Goal: Information Seeking & Learning: Learn about a topic

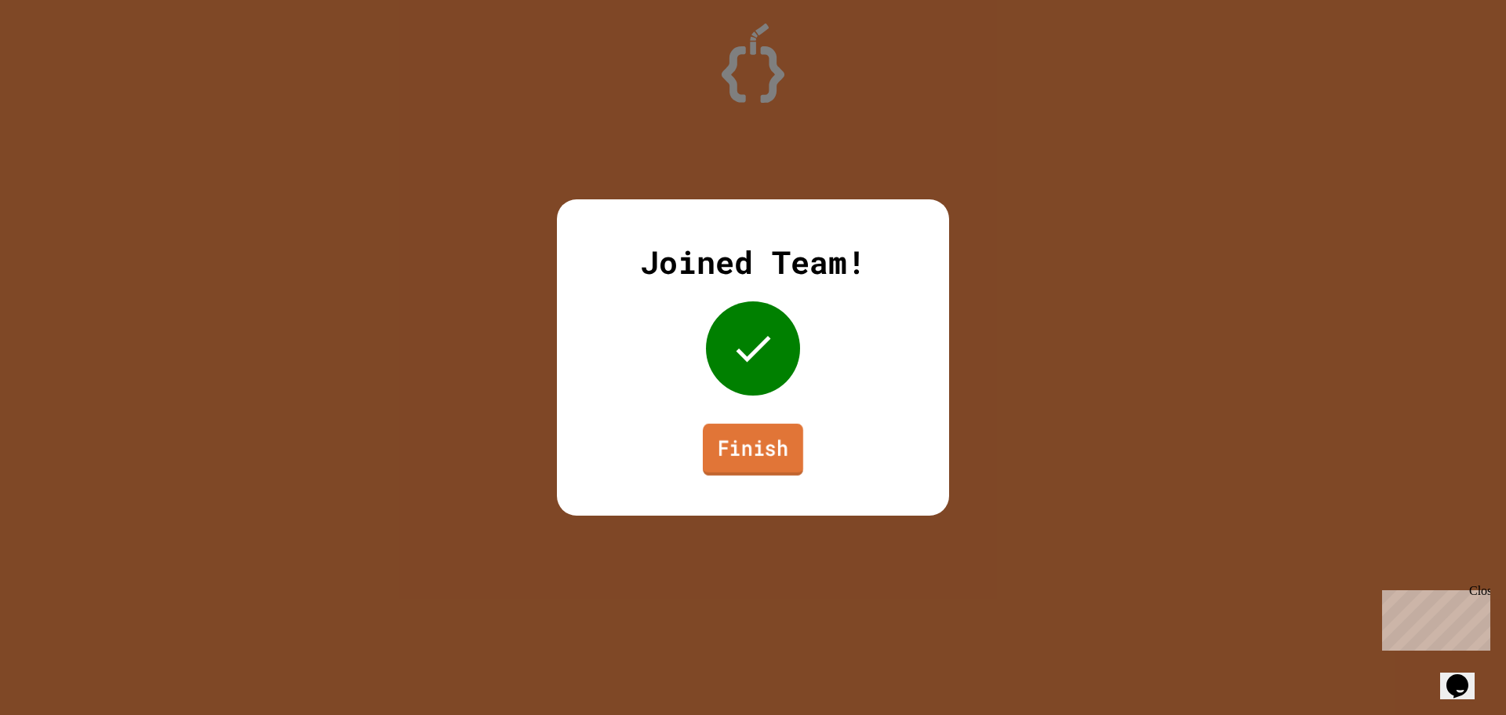
click at [747, 457] on link "Finish" at bounding box center [753, 450] width 100 height 52
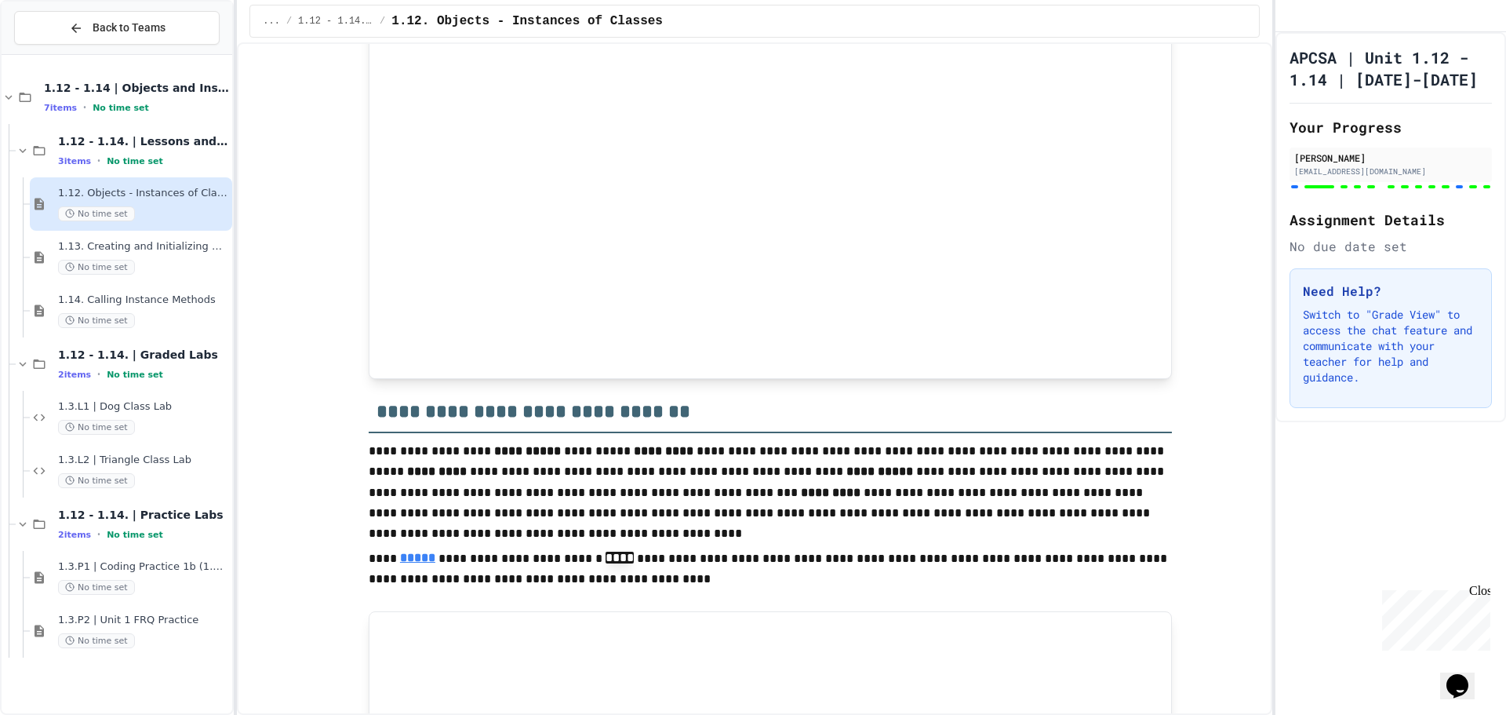
scroll to position [1491, 0]
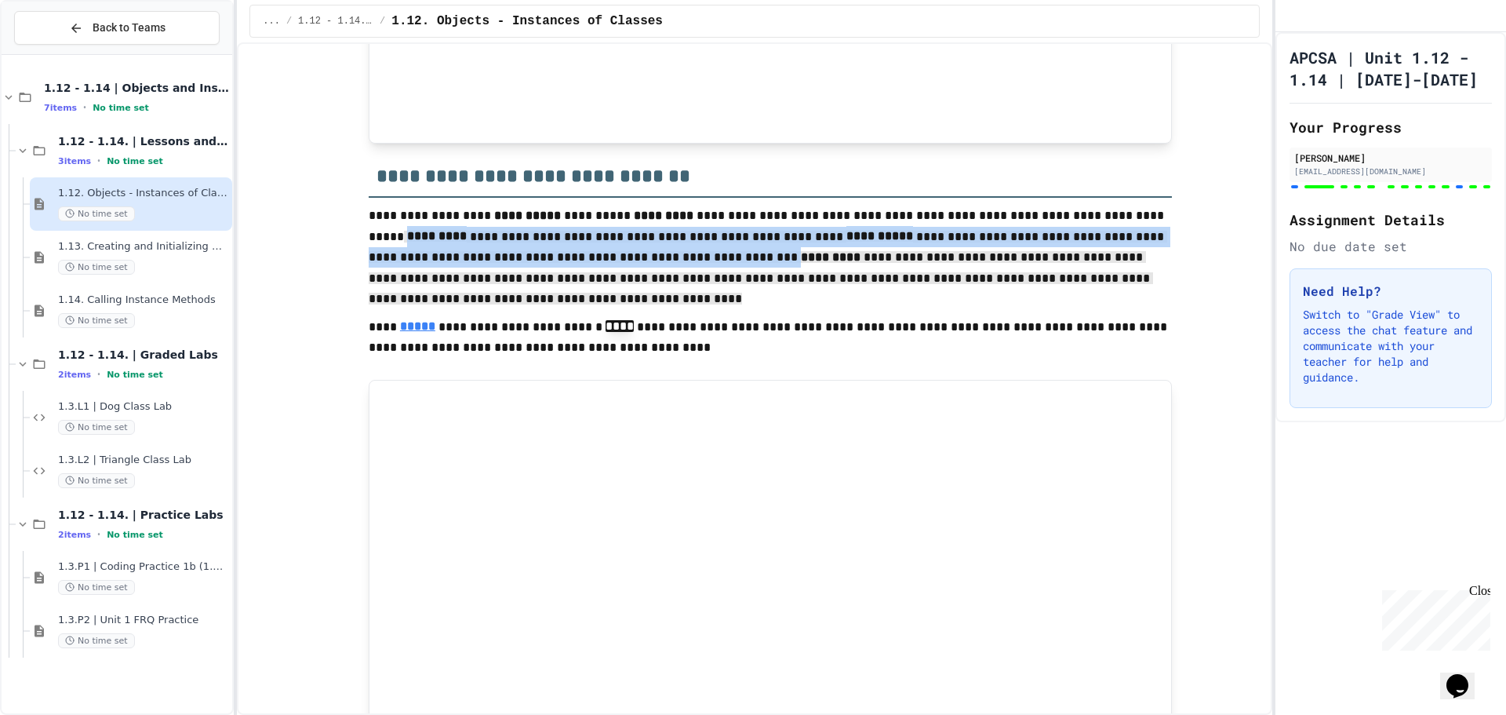
drag, startPoint x: 1069, startPoint y: 244, endPoint x: 1057, endPoint y: 319, distance: 75.5
click at [1057, 296] on p "**********" at bounding box center [770, 251] width 803 height 90
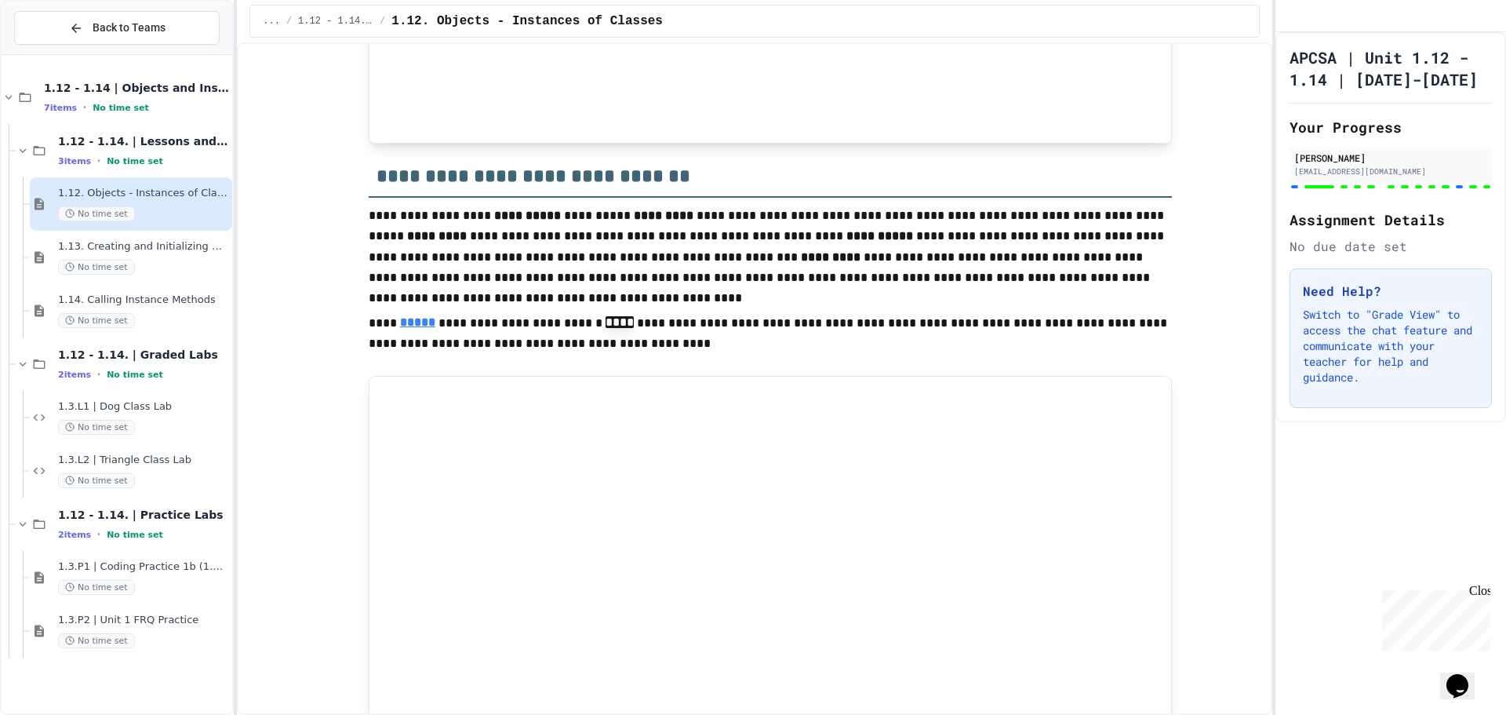
click at [938, 312] on p at bounding box center [770, 302] width 803 height 20
drag, startPoint x: 735, startPoint y: 264, endPoint x: 737, endPoint y: 302, distance: 37.7
click at [737, 293] on p "**********" at bounding box center [770, 249] width 803 height 87
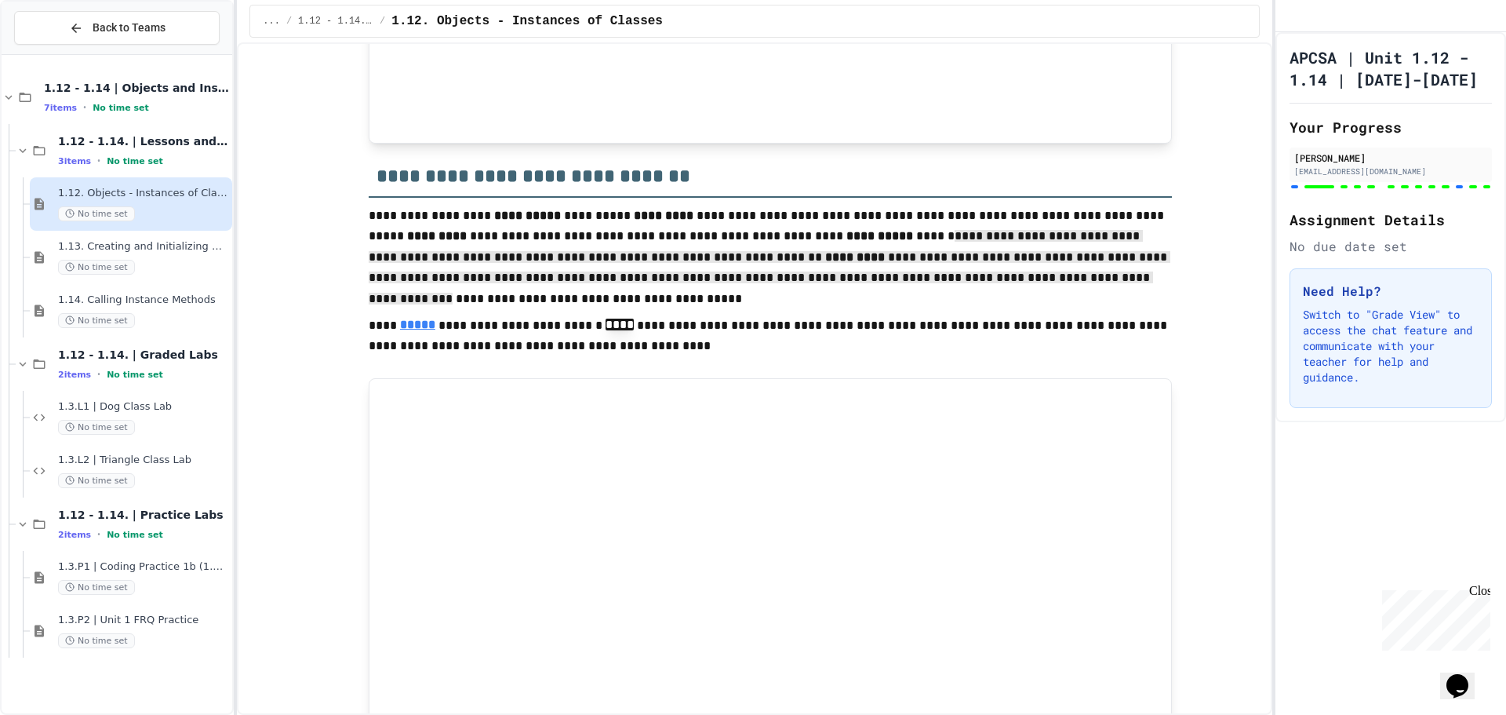
click at [737, 294] on p "**********" at bounding box center [770, 250] width 803 height 89
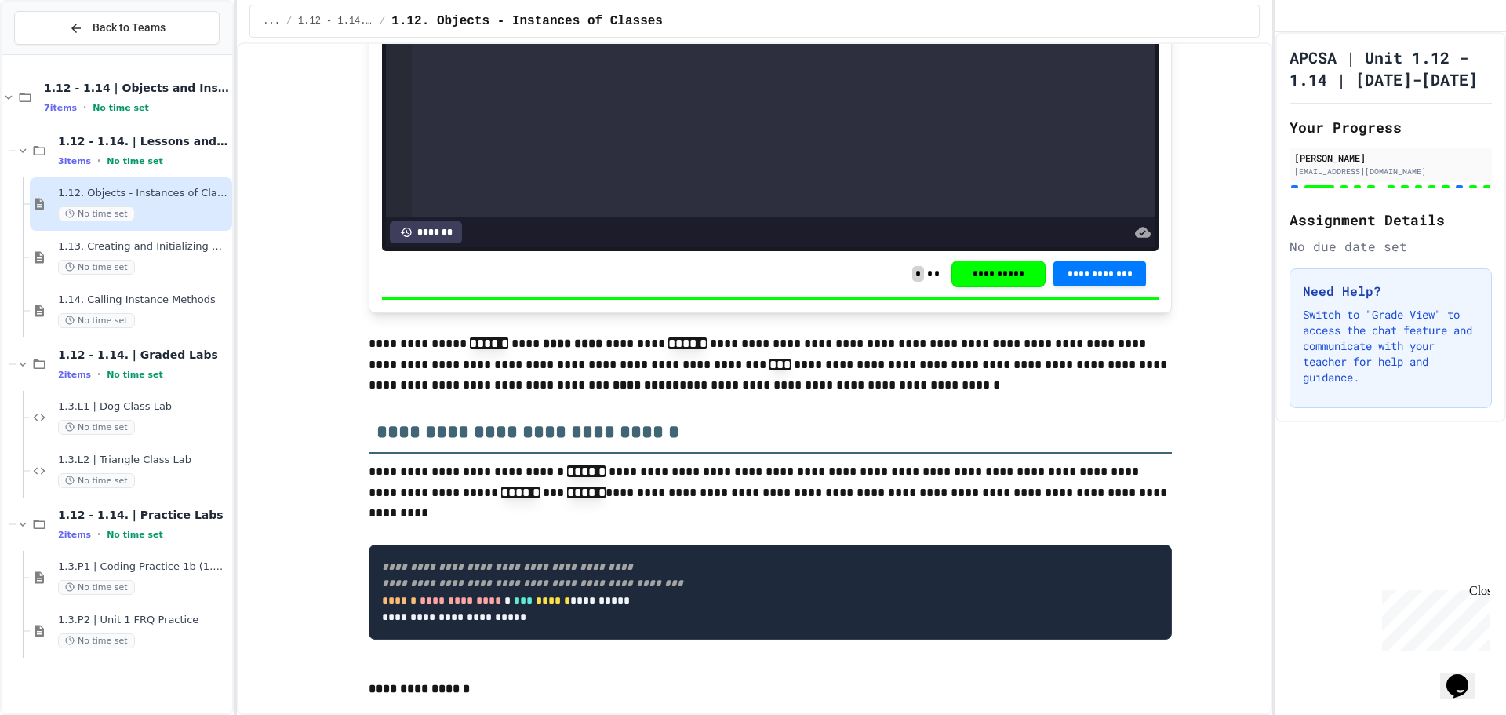
scroll to position [7453, 0]
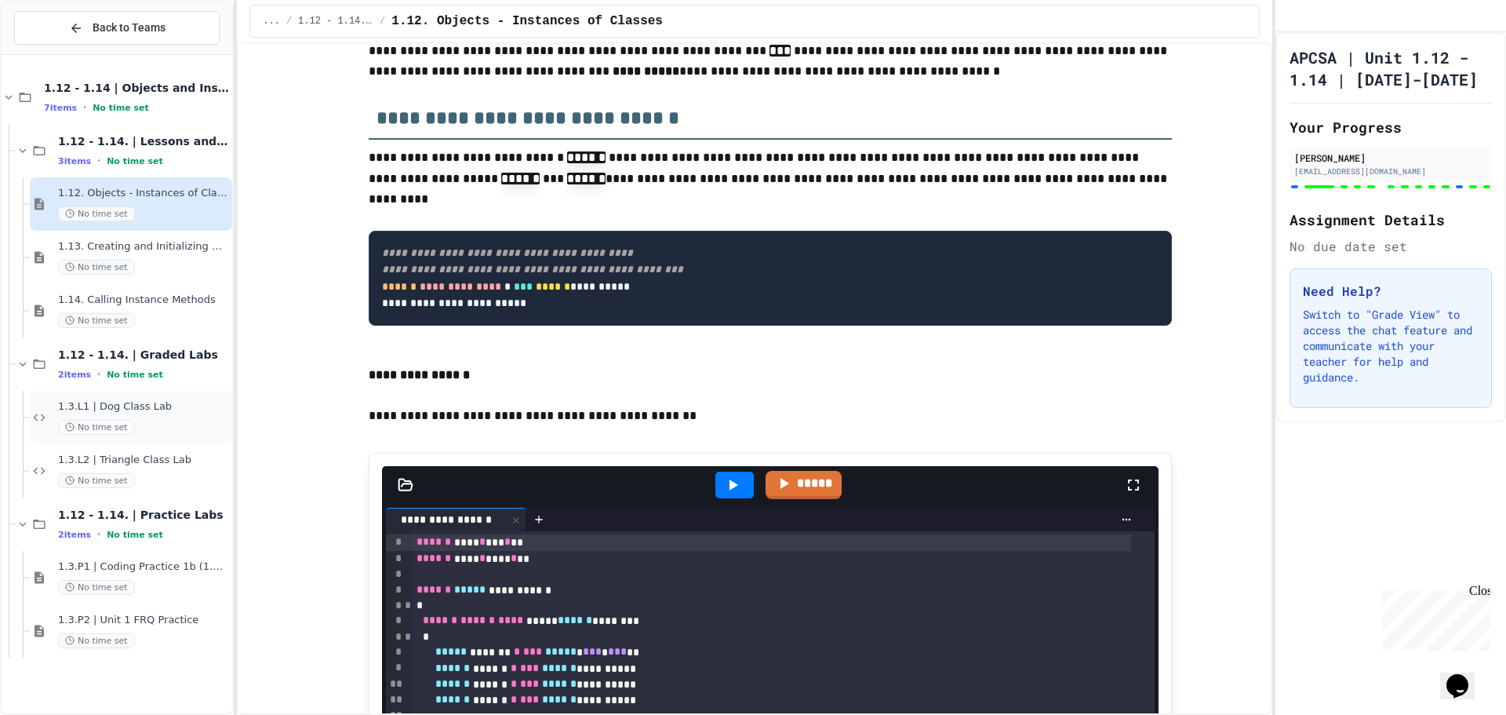
click at [151, 421] on div "No time set" at bounding box center [143, 427] width 171 height 15
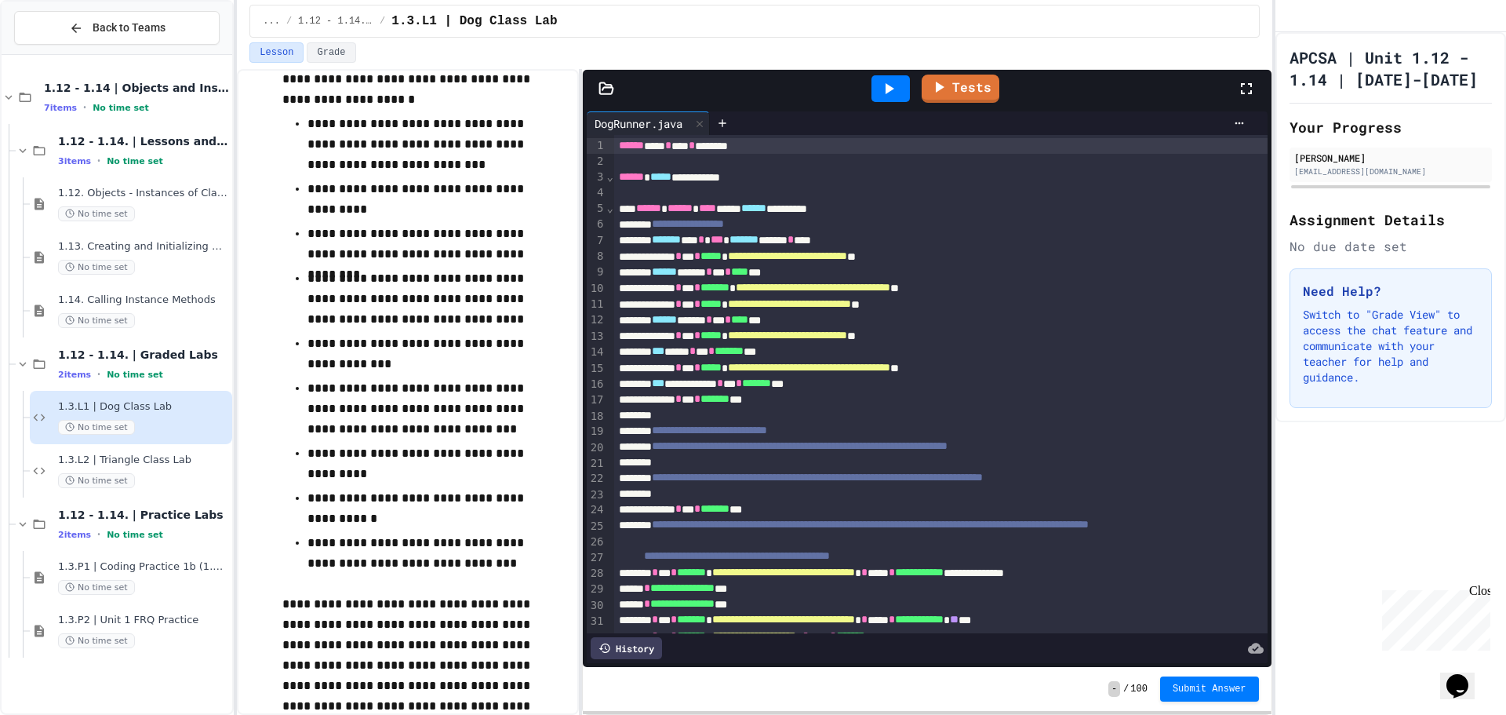
scroll to position [78, 0]
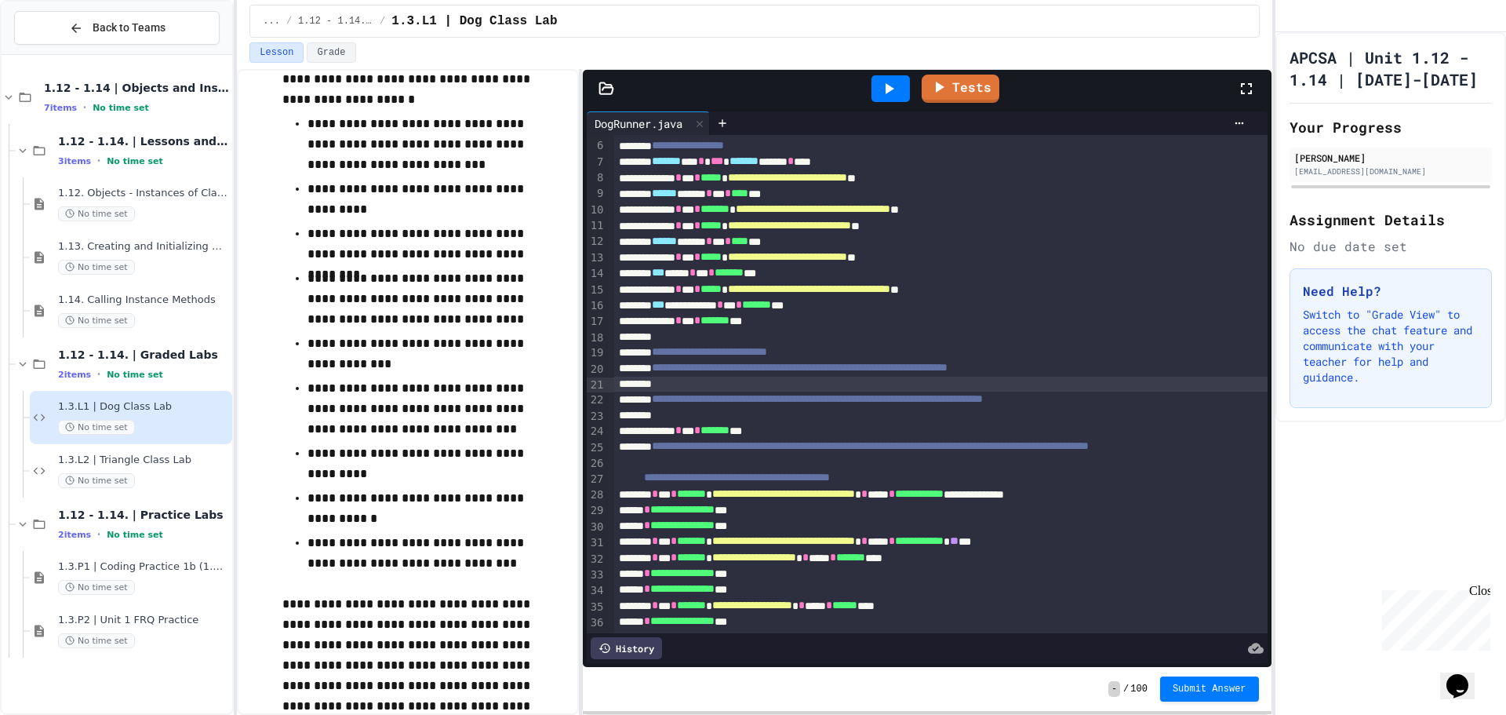
click at [688, 381] on div at bounding box center [976, 385] width 725 height 16
drag, startPoint x: 144, startPoint y: 212, endPoint x: 234, endPoint y: 122, distance: 127.0
click at [230, 124] on div "1.12 - 1.14 | Objects and Instances of Classes 7 items • No time set 1.12 - 1.1…" at bounding box center [117, 364] width 231 height 606
click at [344, 390] on p "**********" at bounding box center [418, 408] width 220 height 61
drag, startPoint x: 686, startPoint y: 382, endPoint x: 667, endPoint y: 384, distance: 19.8
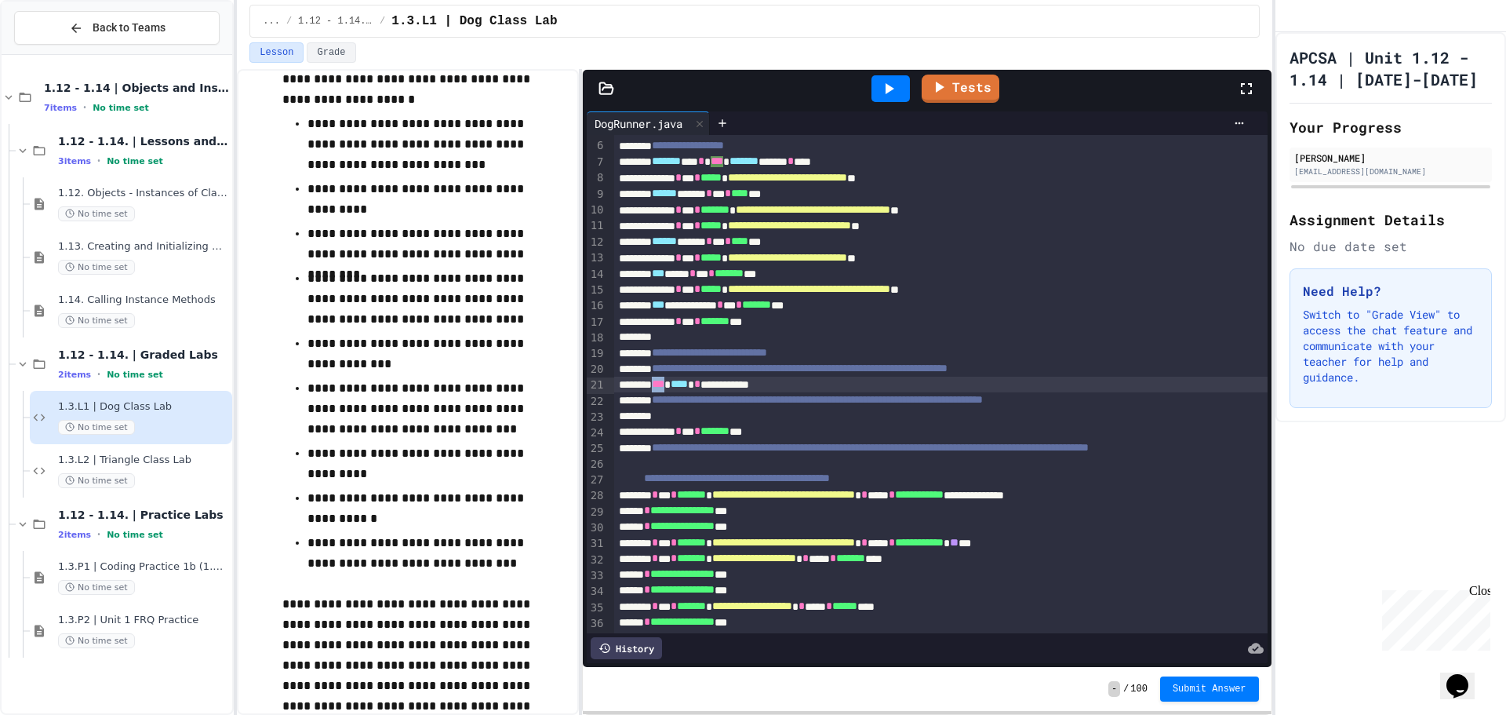
click at [667, 384] on div "**********" at bounding box center [976, 385] width 725 height 16
click at [731, 385] on div "*** **** * *** ********" at bounding box center [976, 385] width 725 height 16
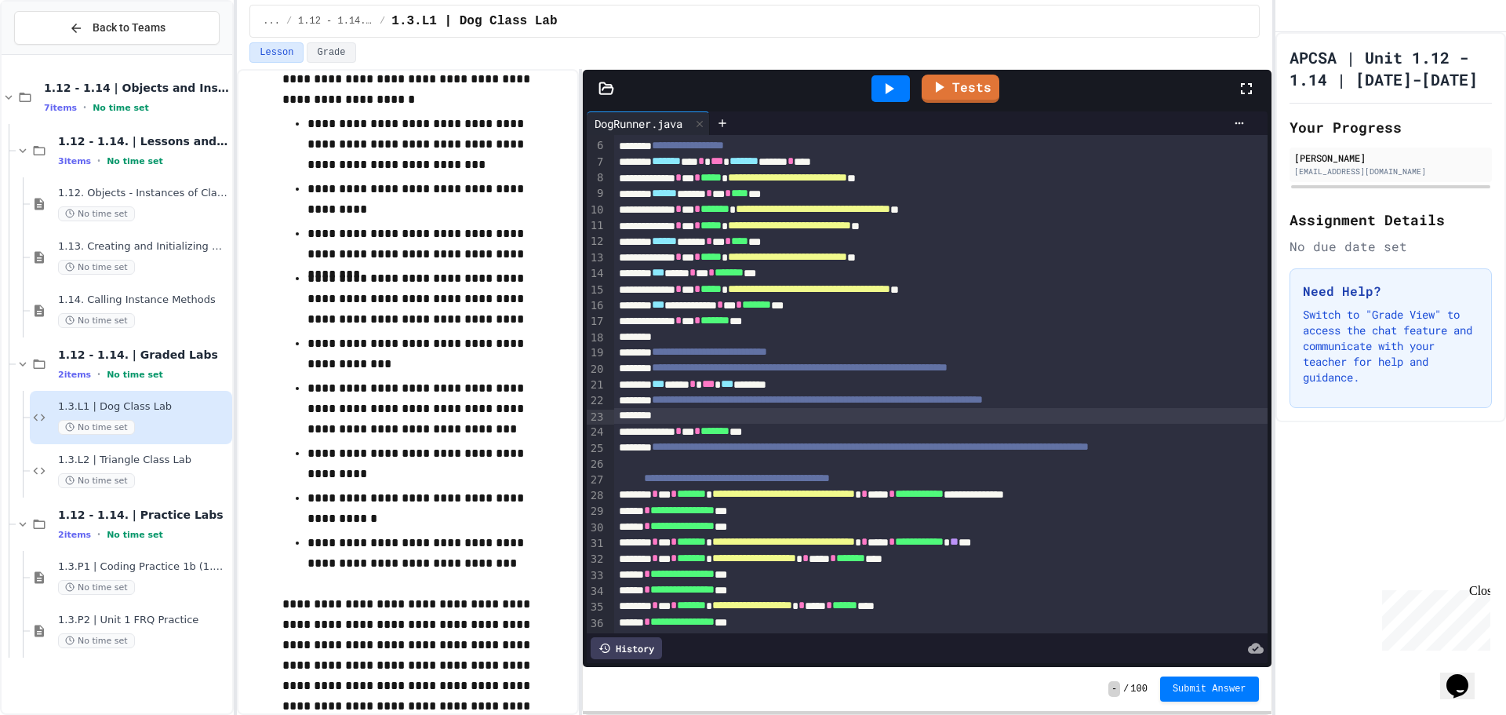
click at [785, 417] on div at bounding box center [976, 416] width 725 height 16
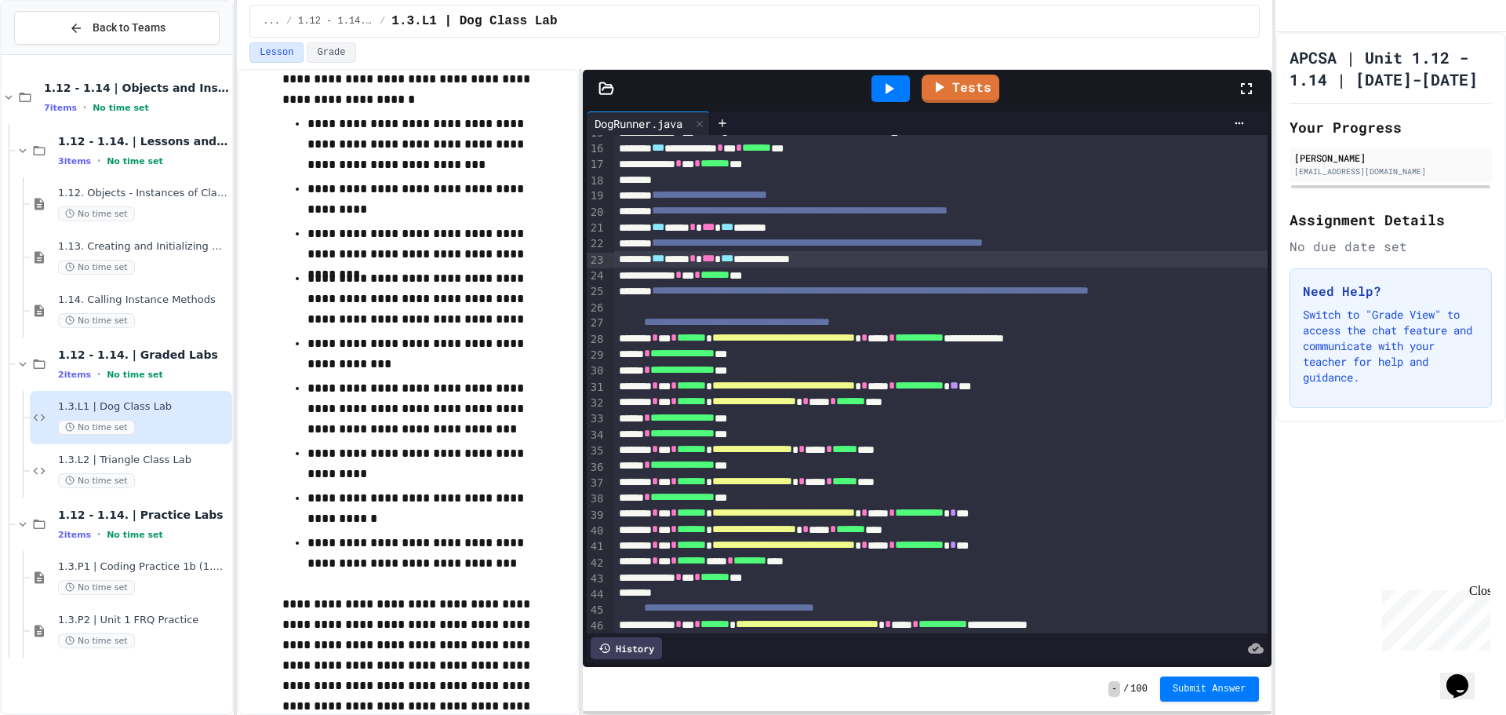
click at [882, 98] on div at bounding box center [891, 88] width 38 height 27
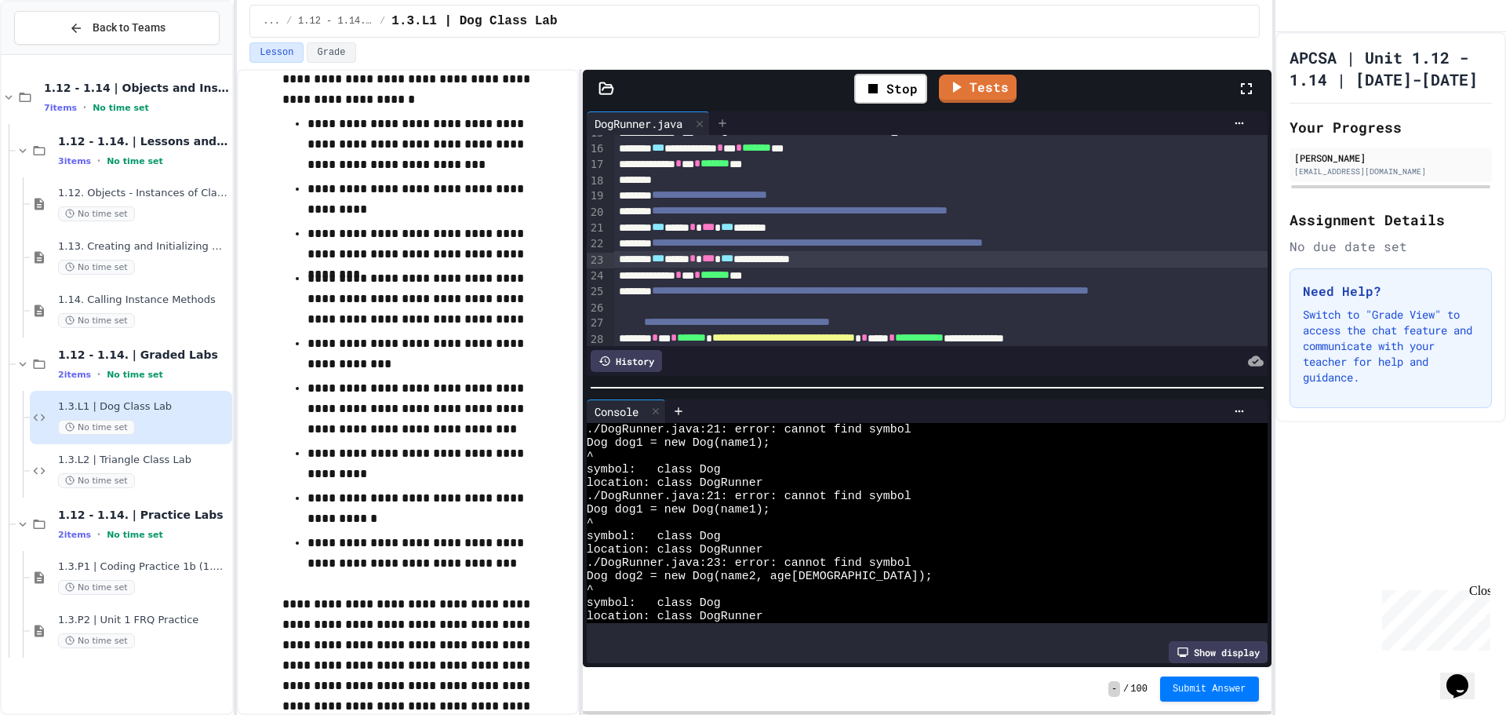
click at [723, 118] on icon at bounding box center [722, 123] width 13 height 13
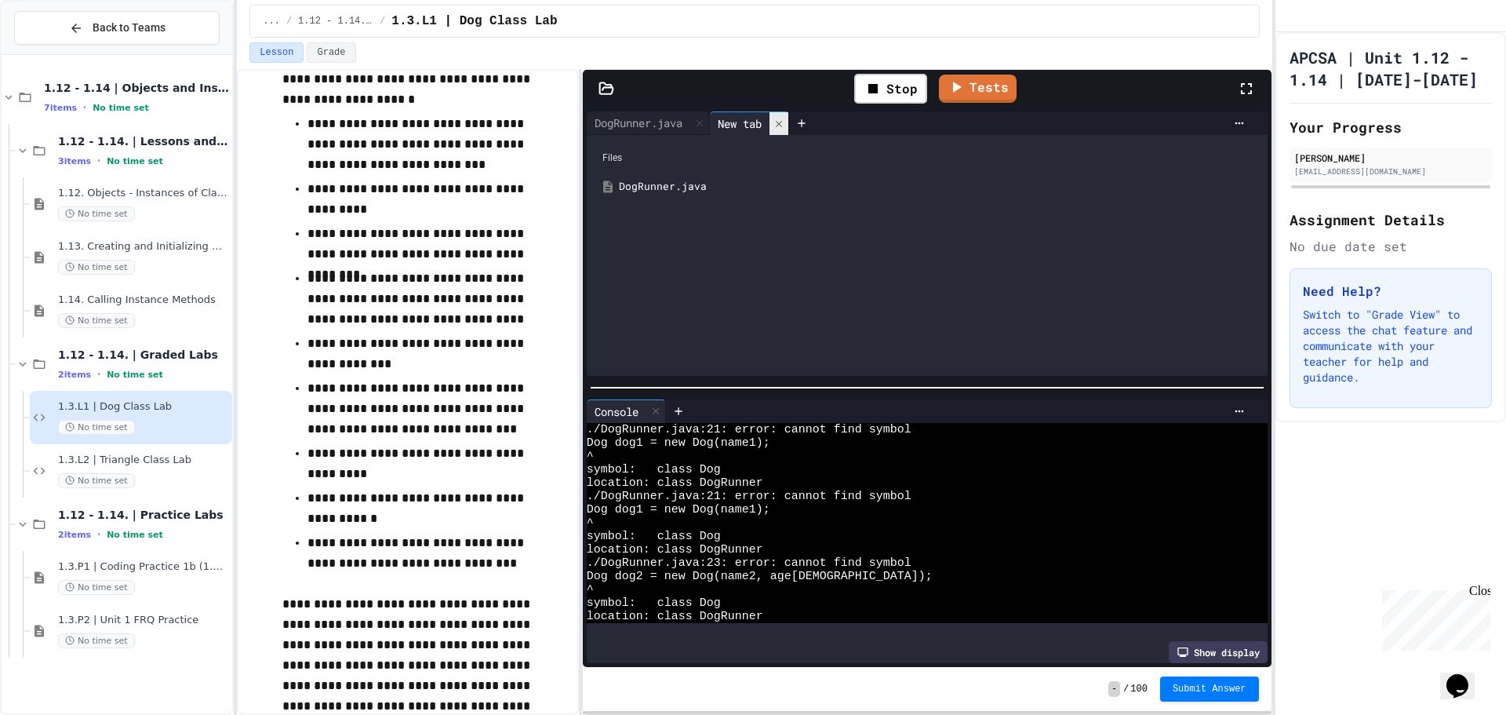
click at [788, 119] on div at bounding box center [779, 123] width 19 height 23
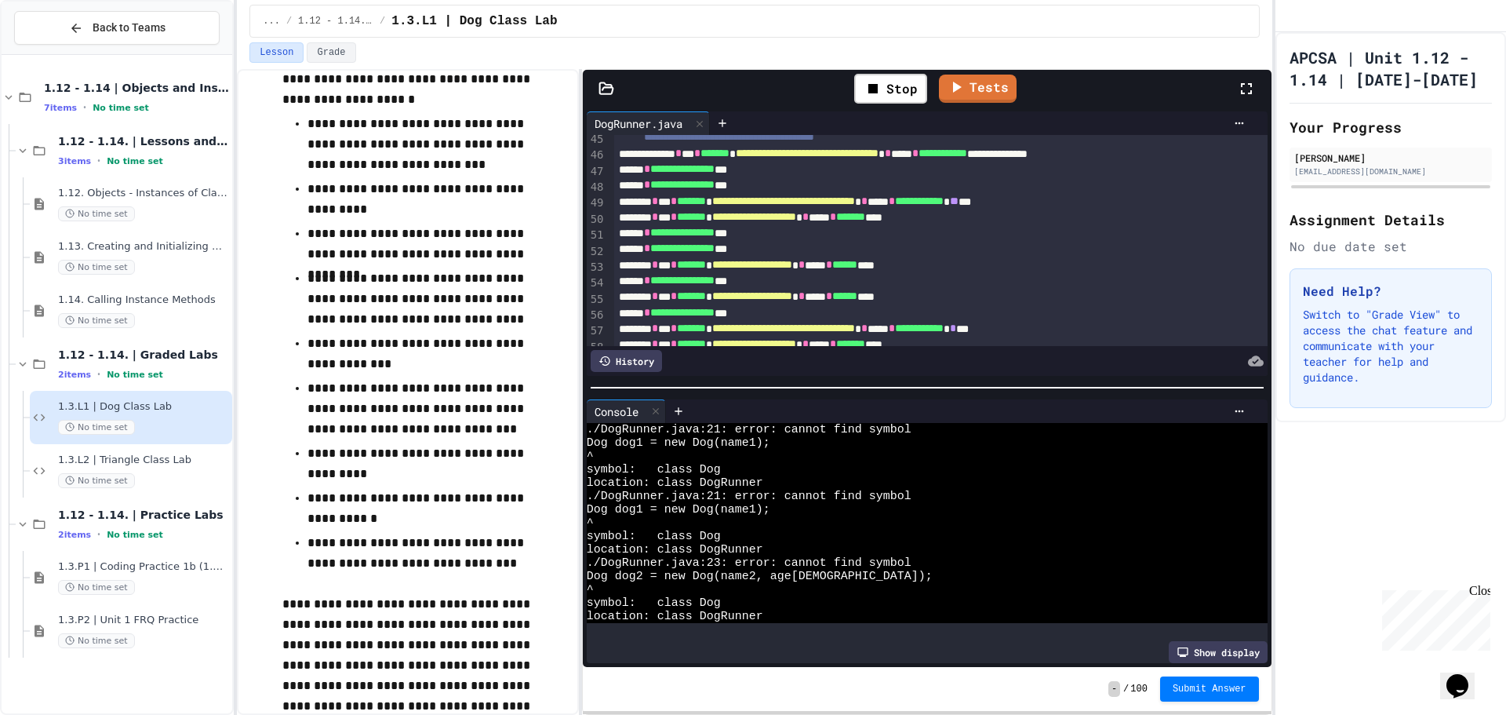
scroll to position [841, 0]
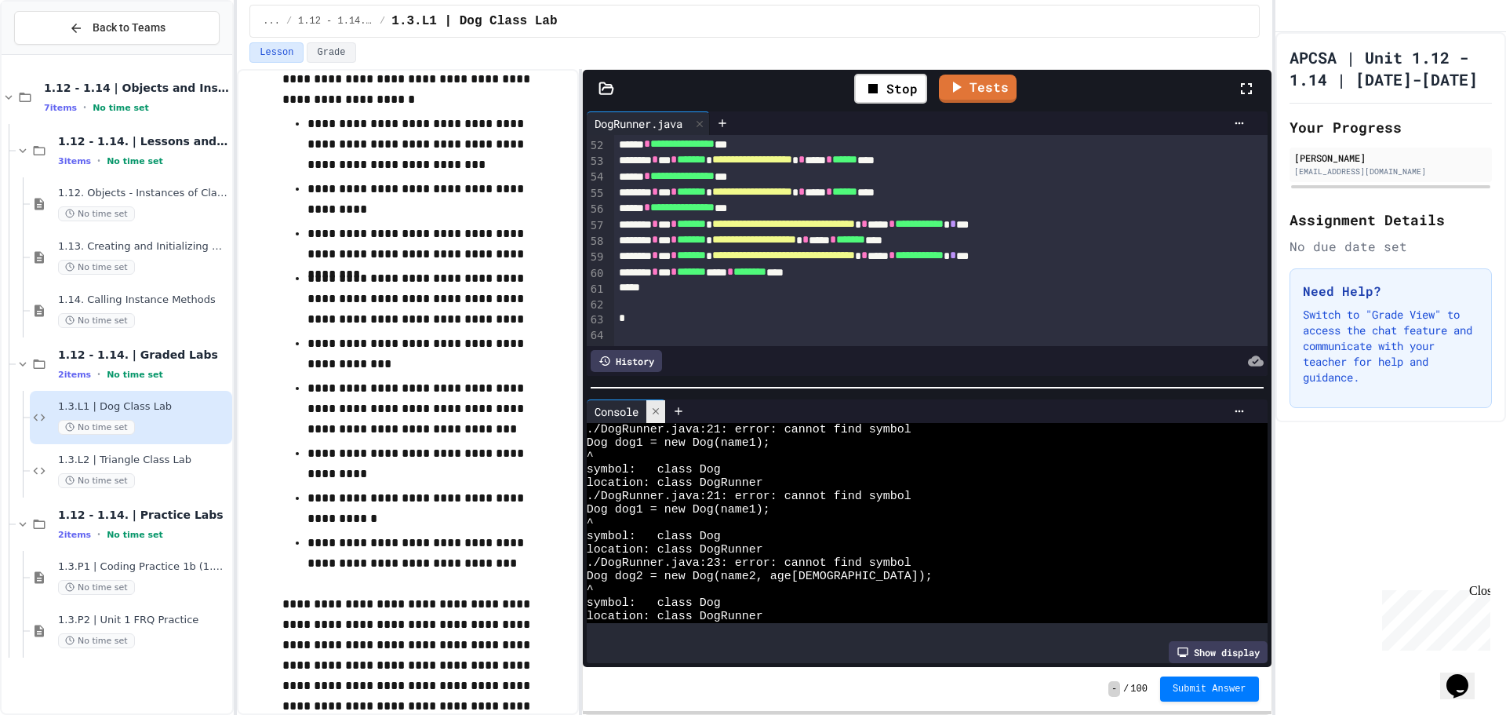
click at [654, 406] on icon at bounding box center [655, 411] width 11 height 11
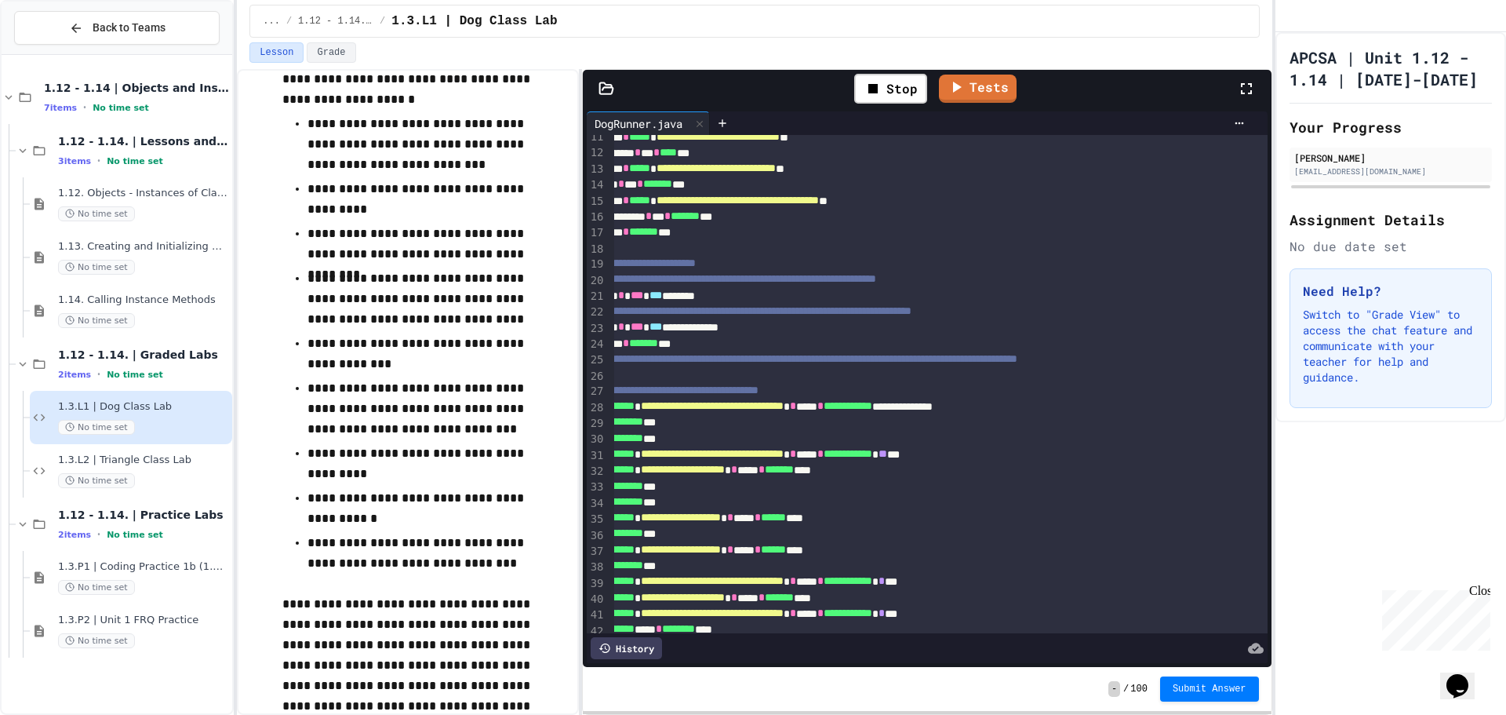
scroll to position [167, 0]
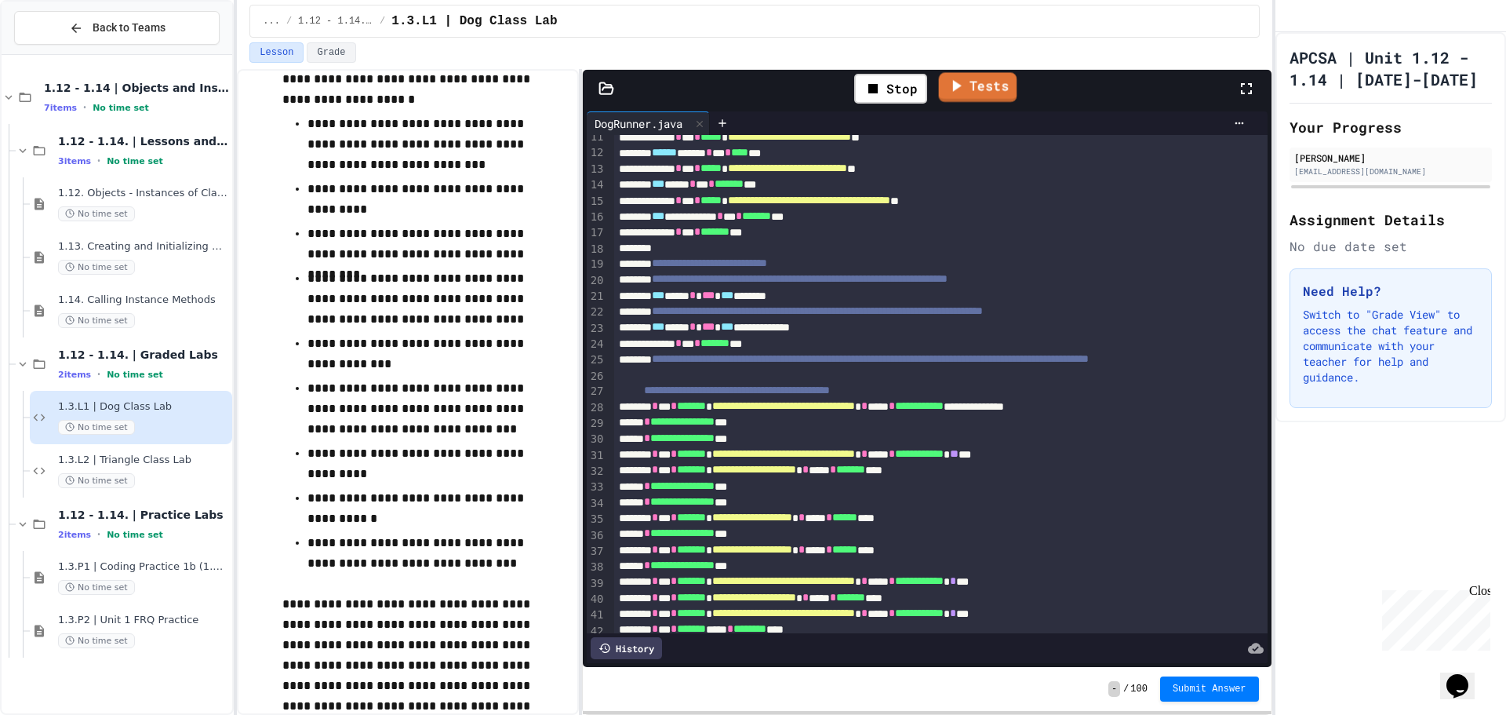
click at [1001, 82] on link "Tests" at bounding box center [977, 87] width 78 height 30
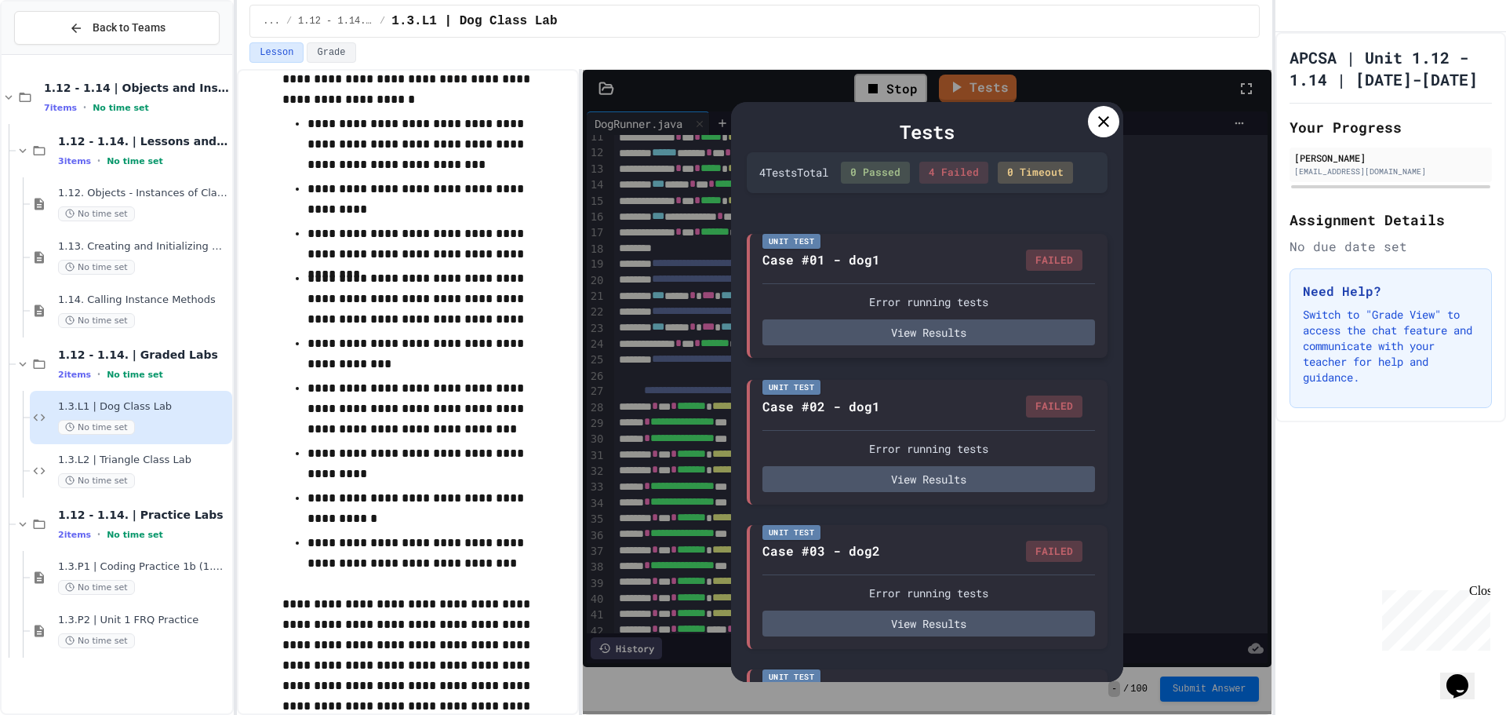
click at [963, 359] on div "Unit Test Case #01 - dog1 FAILED Error running tests View Results" at bounding box center [927, 296] width 361 height 125
click at [961, 345] on button "View Results" at bounding box center [929, 332] width 333 height 26
click at [939, 490] on button "View Results" at bounding box center [929, 477] width 333 height 26
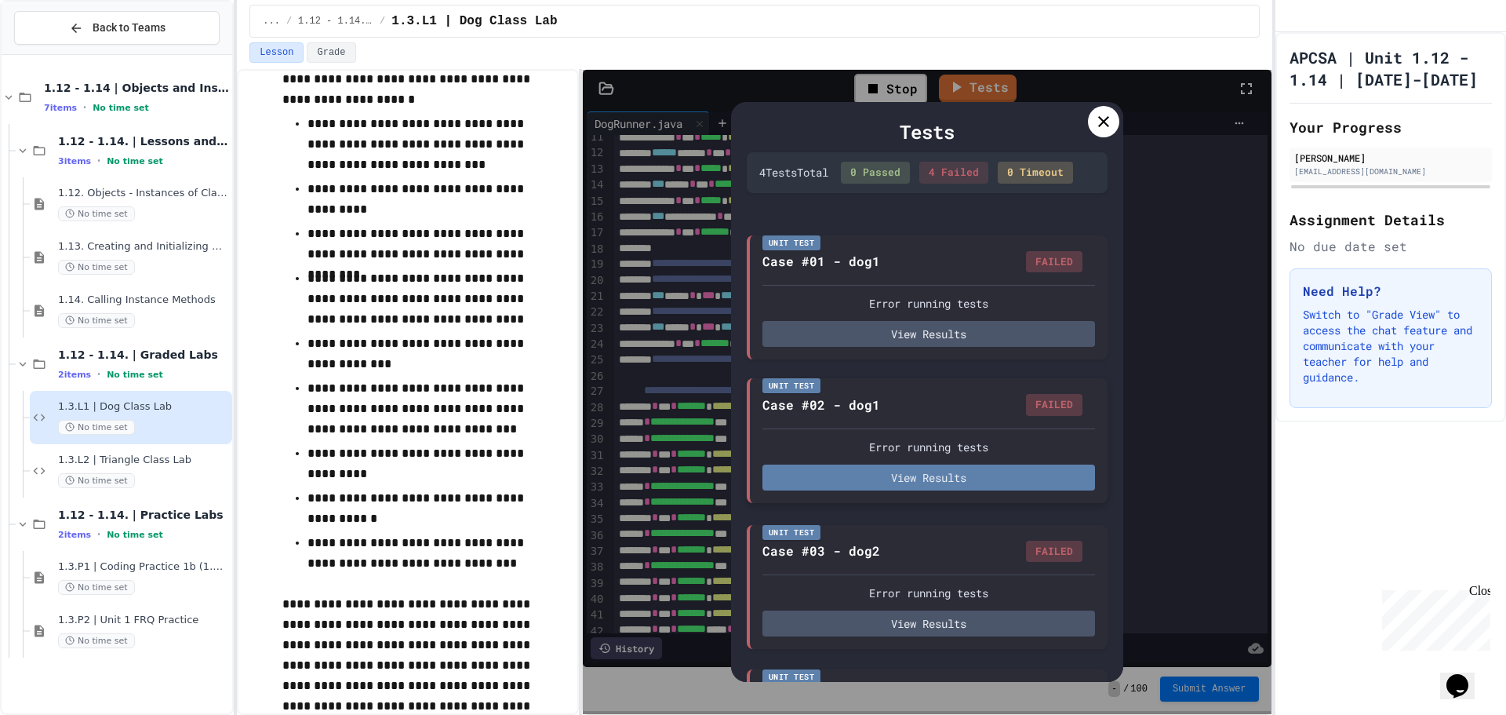
scroll to position [42, 0]
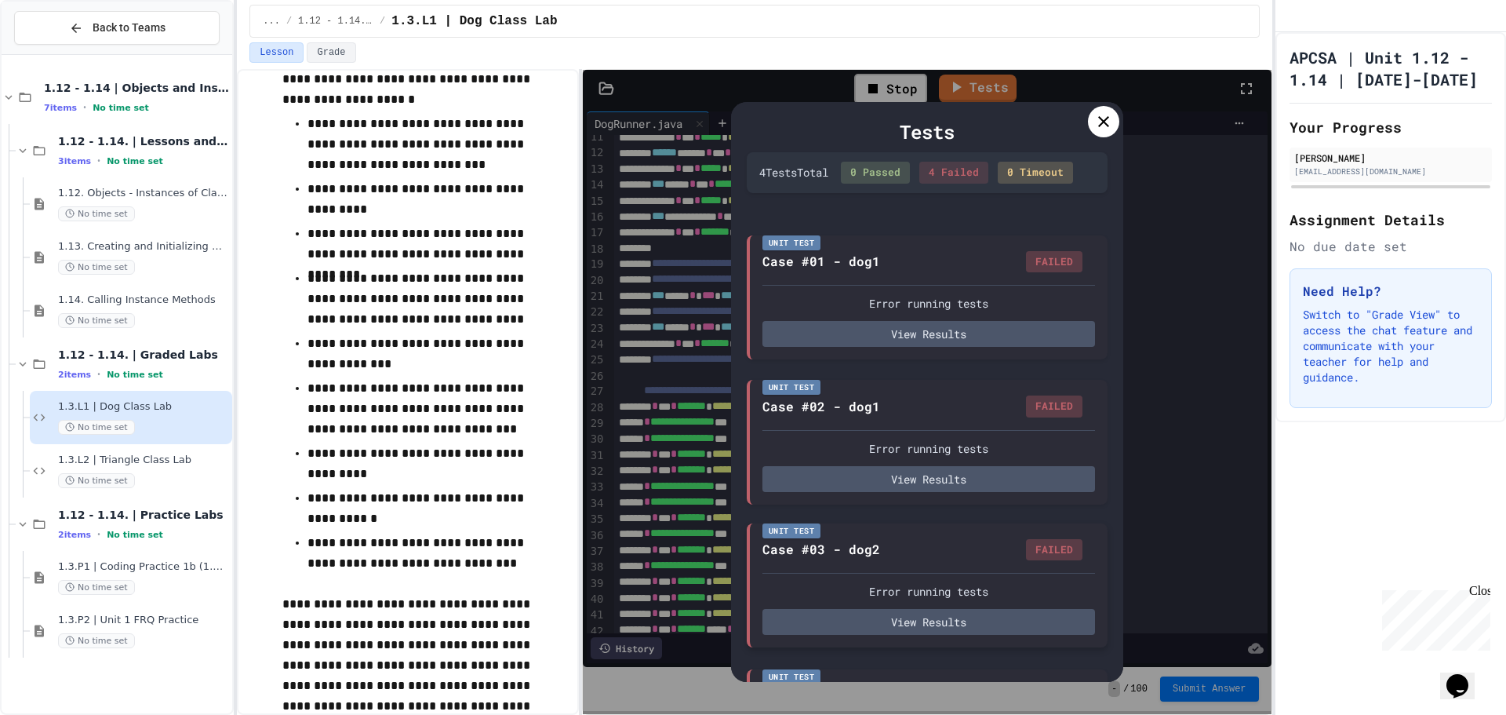
scroll to position [140, 0]
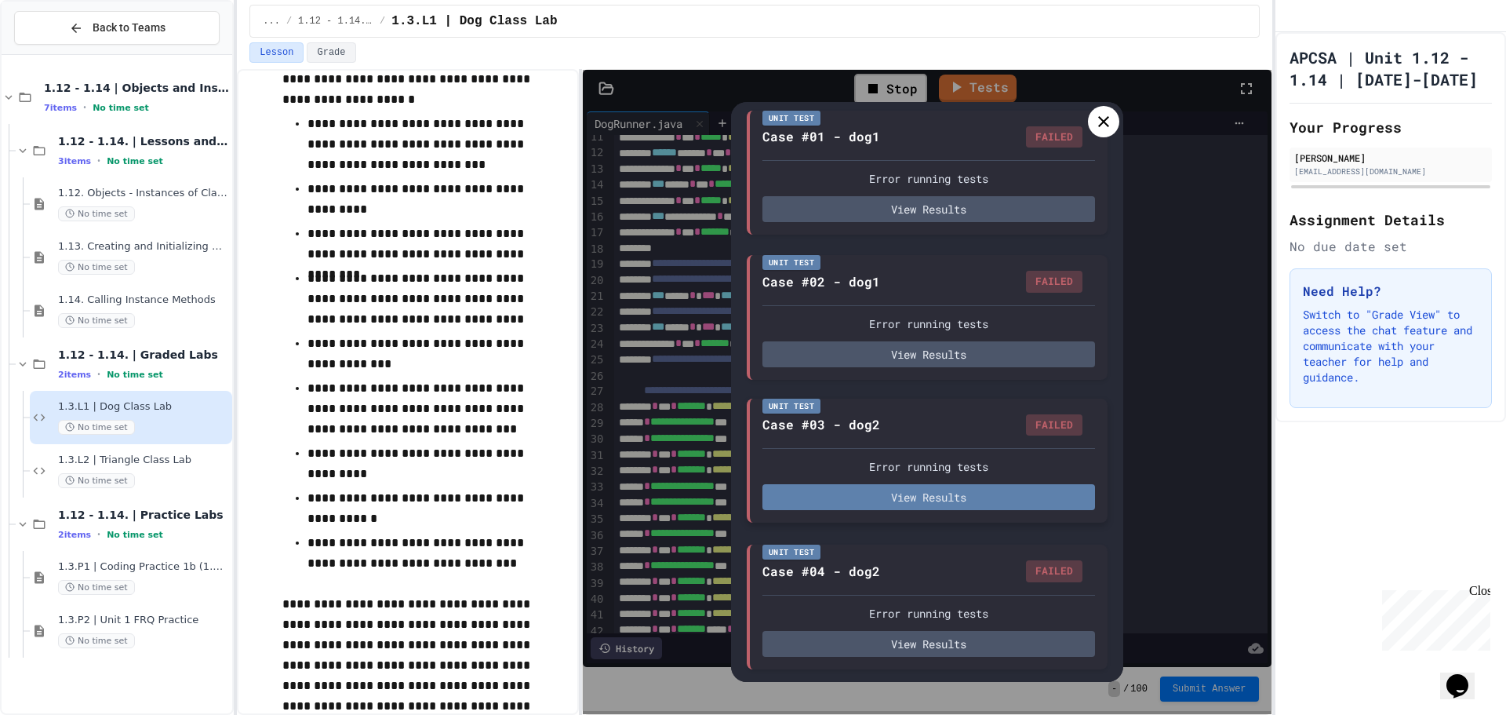
click at [956, 493] on button "View Results" at bounding box center [929, 497] width 333 height 26
click at [1197, 291] on div "Tests 4 Test s Total 0 Passed 4 Failed 0 Timeout Unit Test Case #01 - dog1 FAIL…" at bounding box center [927, 392] width 689 height 644
click at [1099, 122] on icon at bounding box center [1103, 121] width 19 height 19
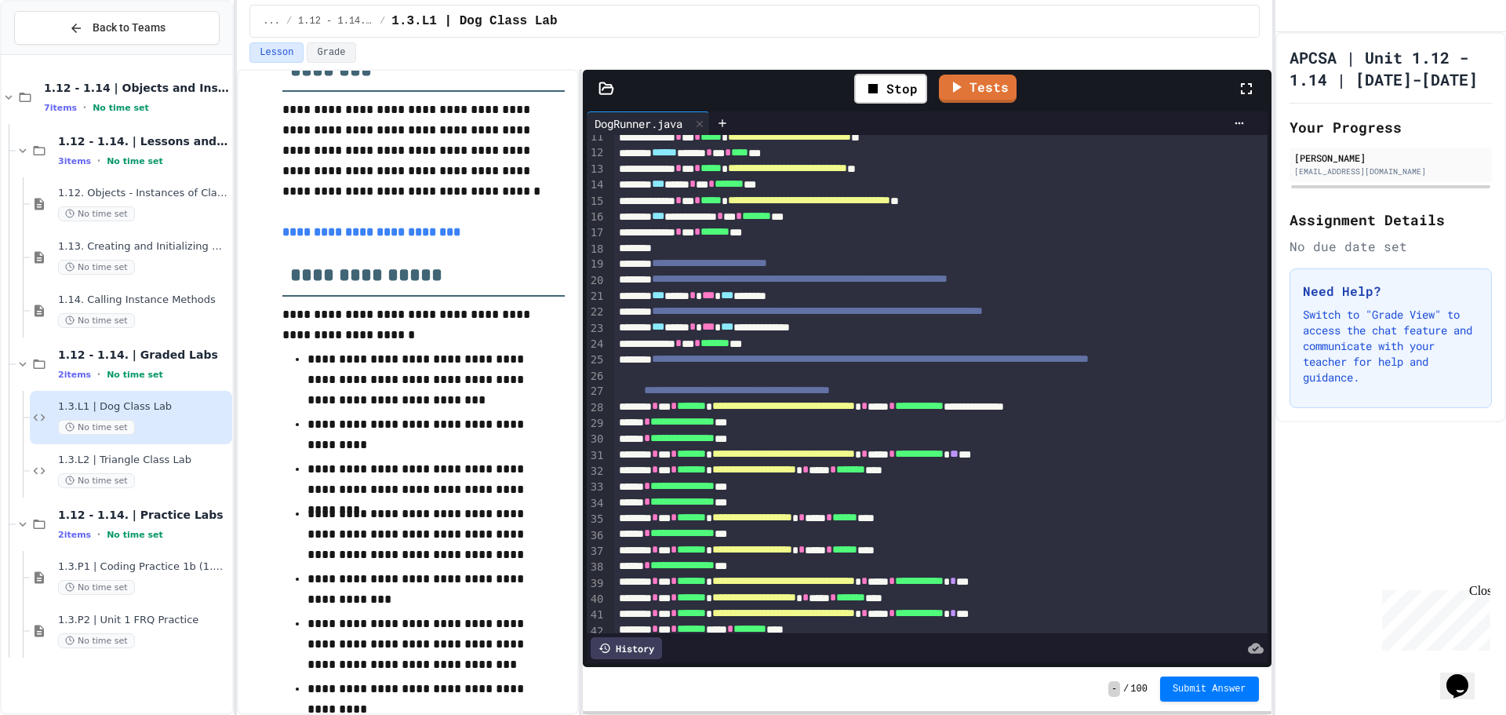
scroll to position [0, 0]
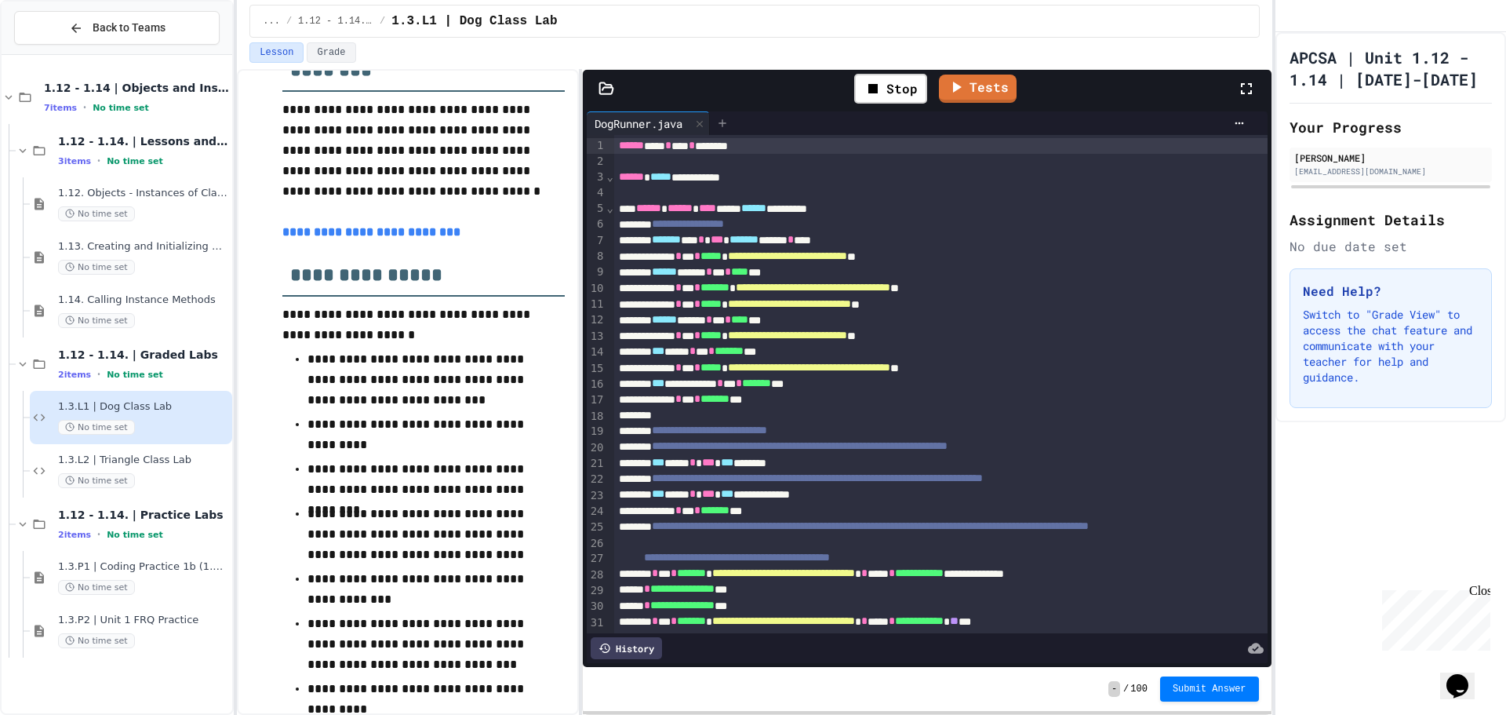
click at [727, 122] on icon at bounding box center [722, 123] width 13 height 13
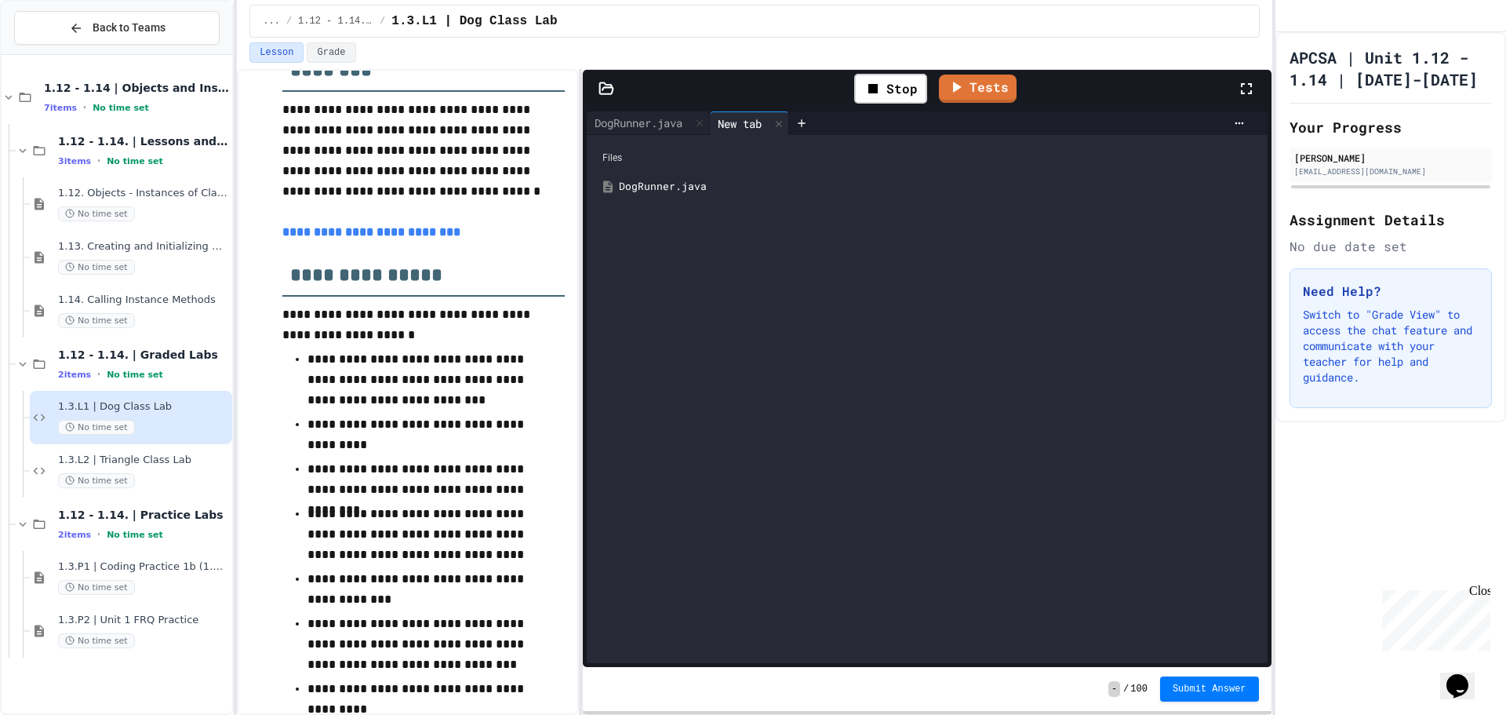
click at [689, 198] on div "DogRunner.java" at bounding box center [927, 187] width 665 height 28
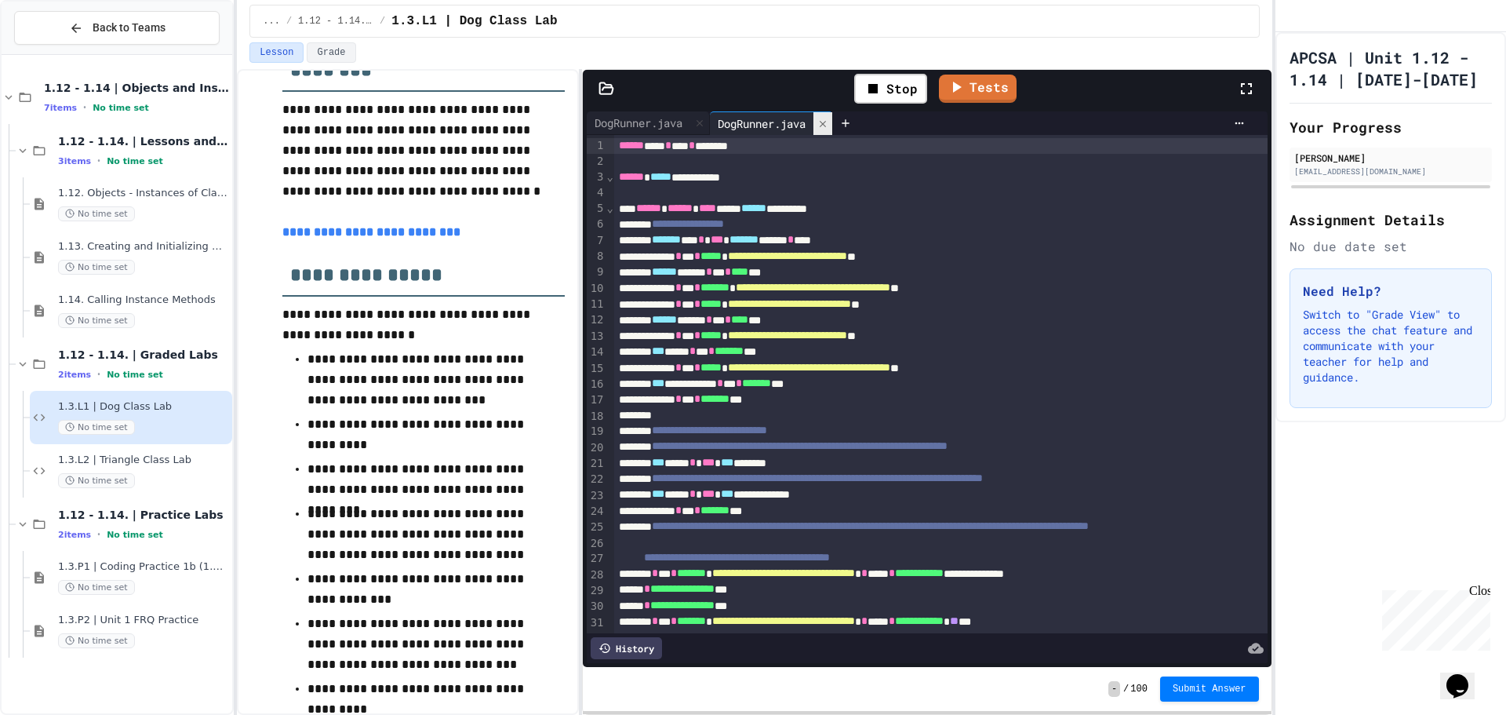
click at [828, 125] on icon at bounding box center [822, 123] width 11 height 11
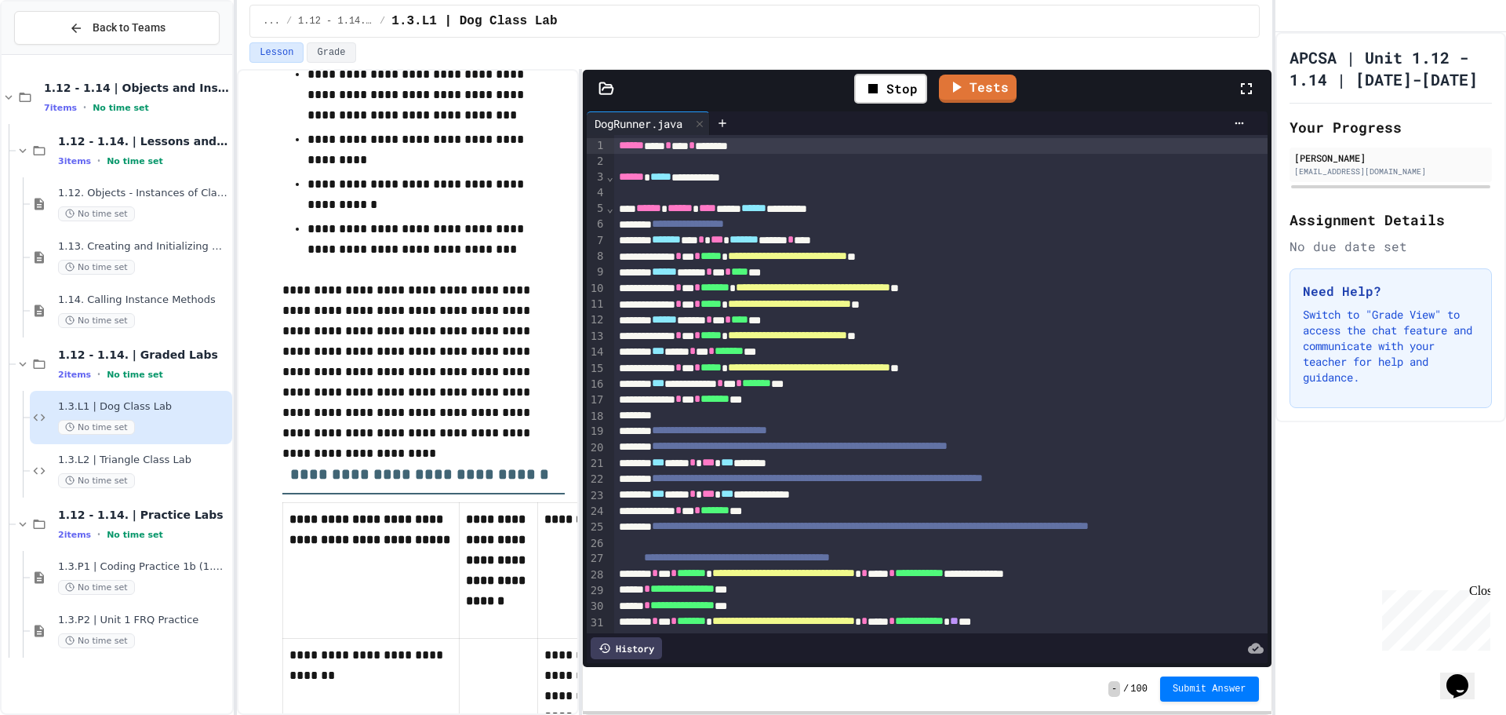
scroll to position [1020, 0]
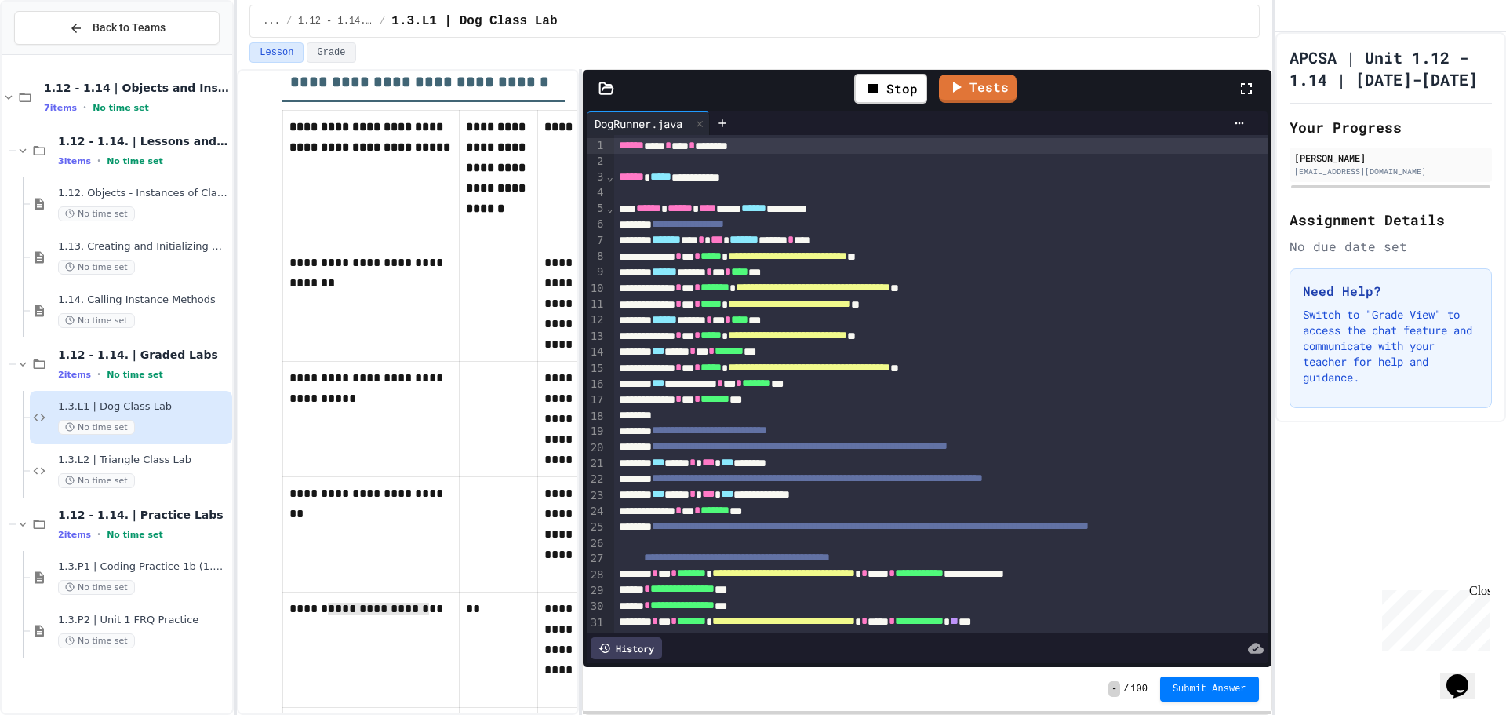
drag, startPoint x: 424, startPoint y: 626, endPoint x: 311, endPoint y: 634, distance: 114.0
click at [311, 634] on td "**********" at bounding box center [371, 649] width 177 height 115
click at [311, 611] on p "**********" at bounding box center [370, 610] width 163 height 22
click at [395, 524] on td "**********" at bounding box center [371, 534] width 177 height 115
click at [528, 439] on td at bounding box center [498, 419] width 78 height 115
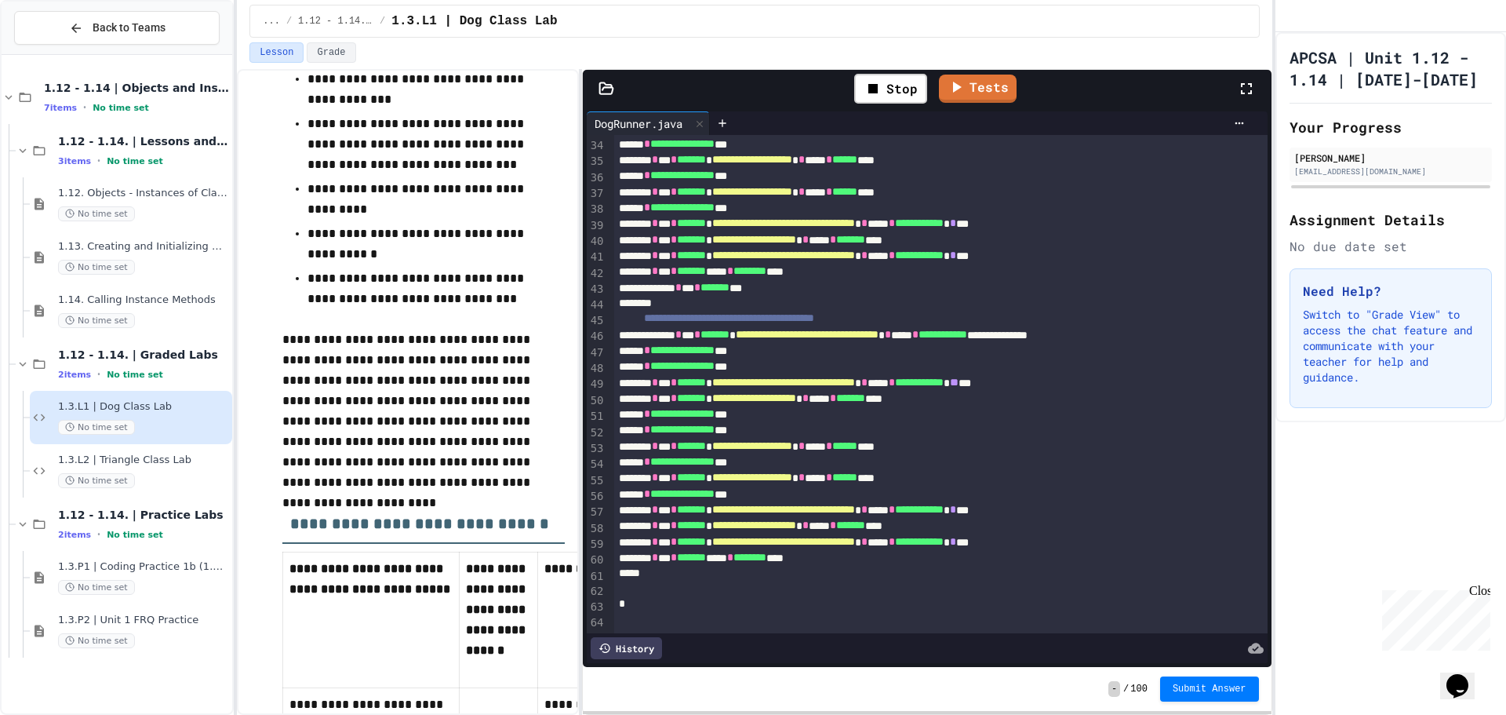
scroll to position [96, 0]
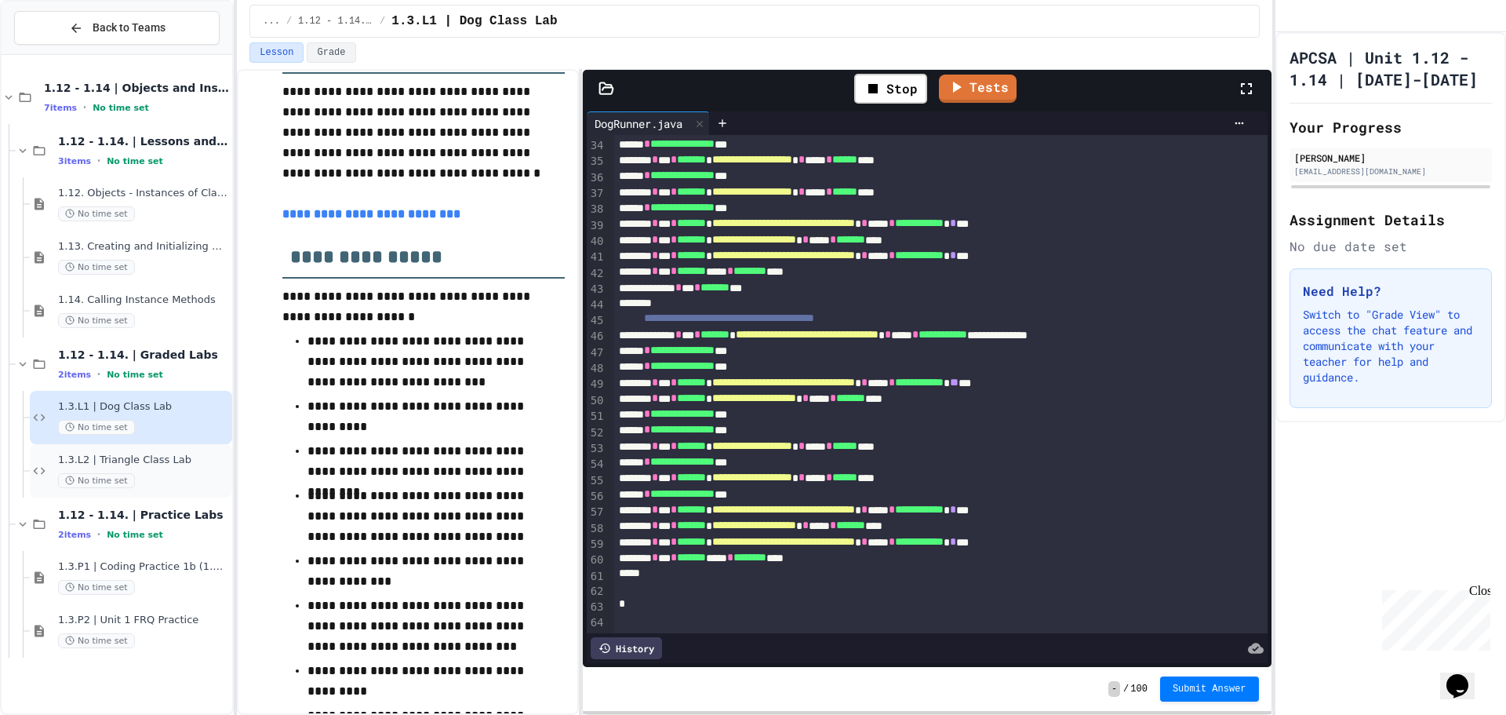
click at [216, 473] on div "No time set" at bounding box center [143, 480] width 171 height 15
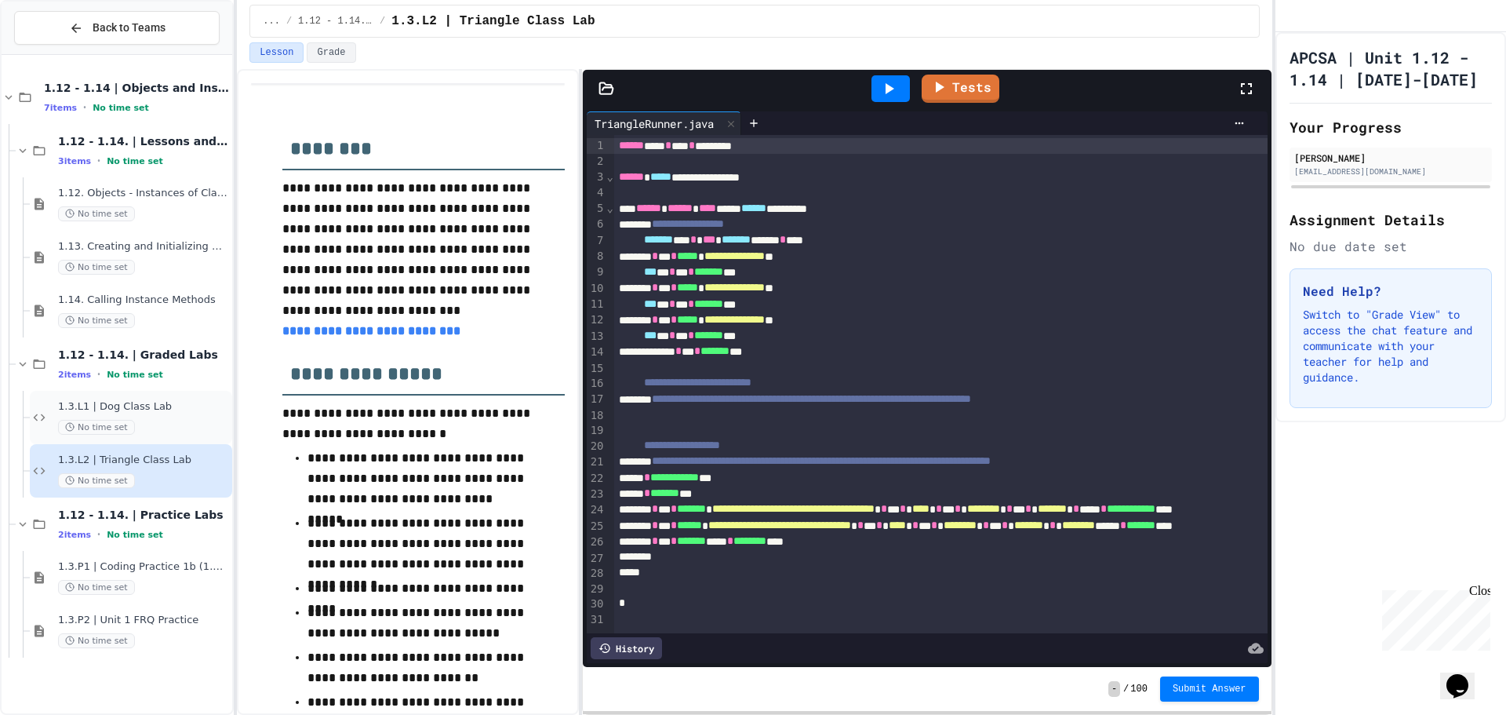
click at [168, 435] on div "1.3.L1 | Dog Class Lab No time set" at bounding box center [131, 417] width 202 height 53
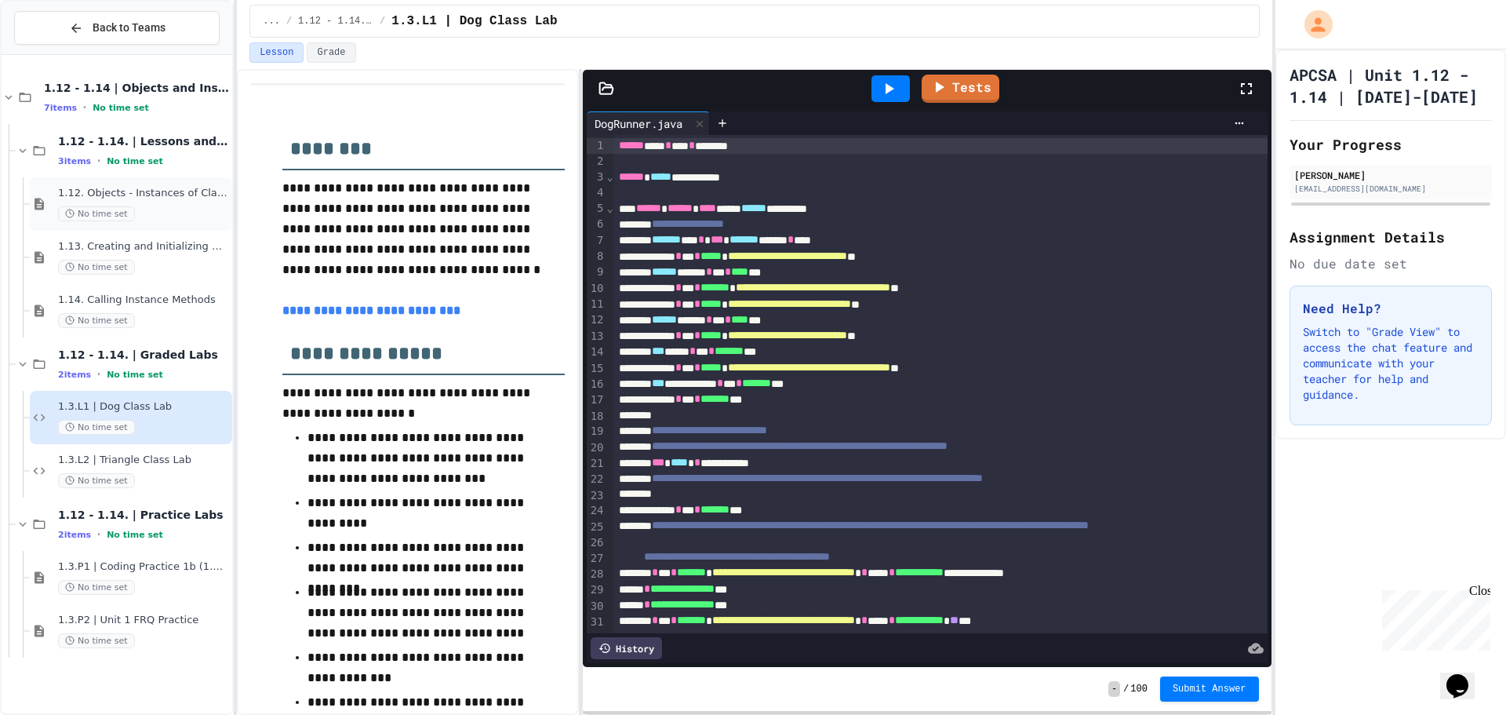
click at [144, 196] on span "1.12. Objects - Instances of Classes" at bounding box center [143, 193] width 171 height 13
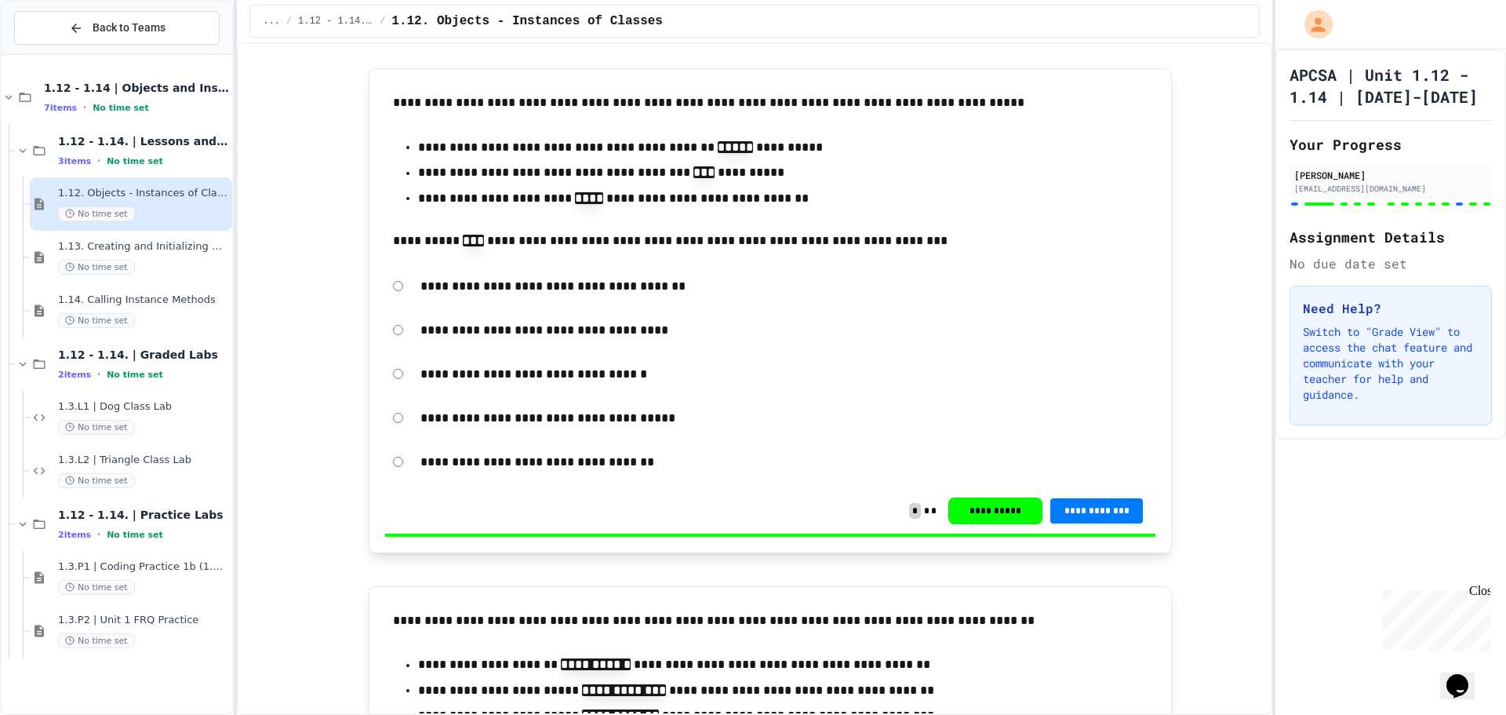
scroll to position [13494, 0]
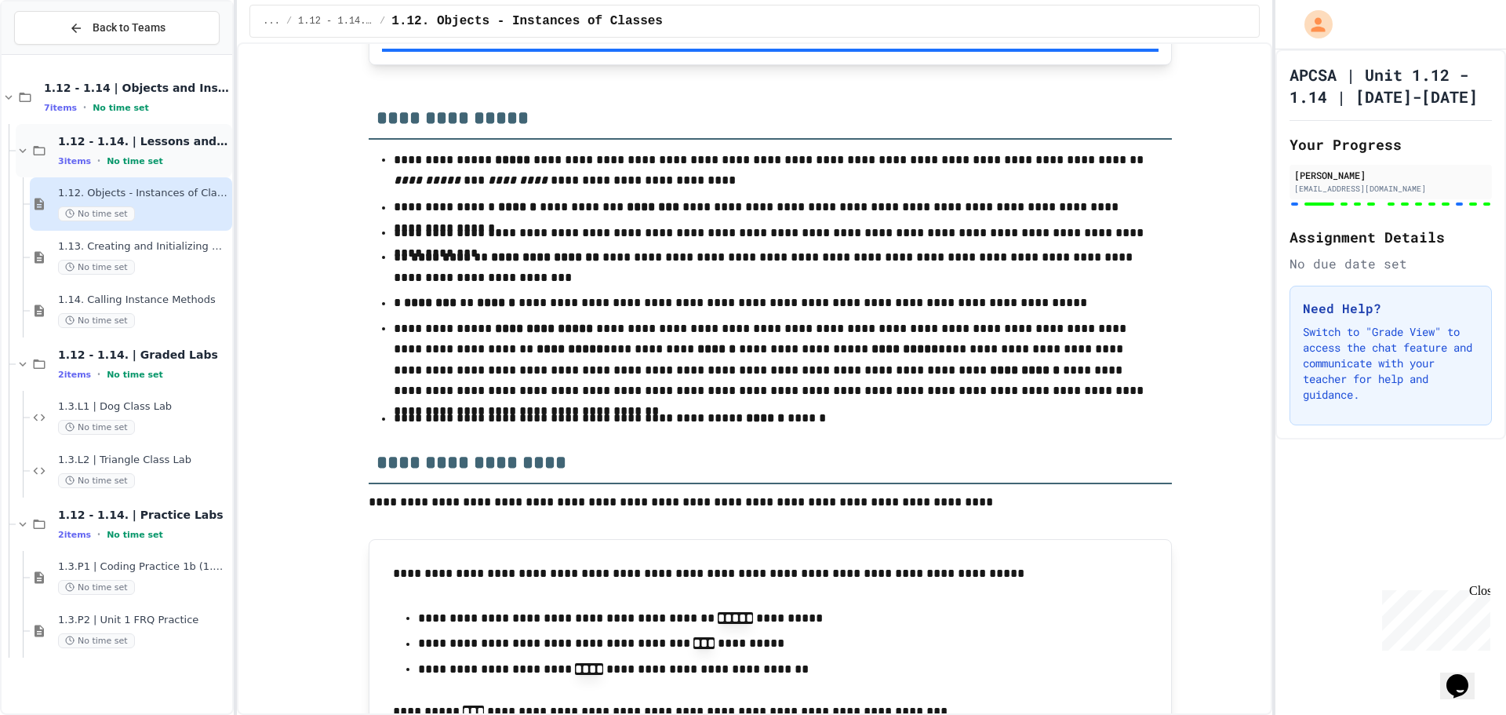
click at [77, 150] on div "1.12 - 1.14. | Lessons and Notes 3 items • No time set" at bounding box center [143, 150] width 171 height 33
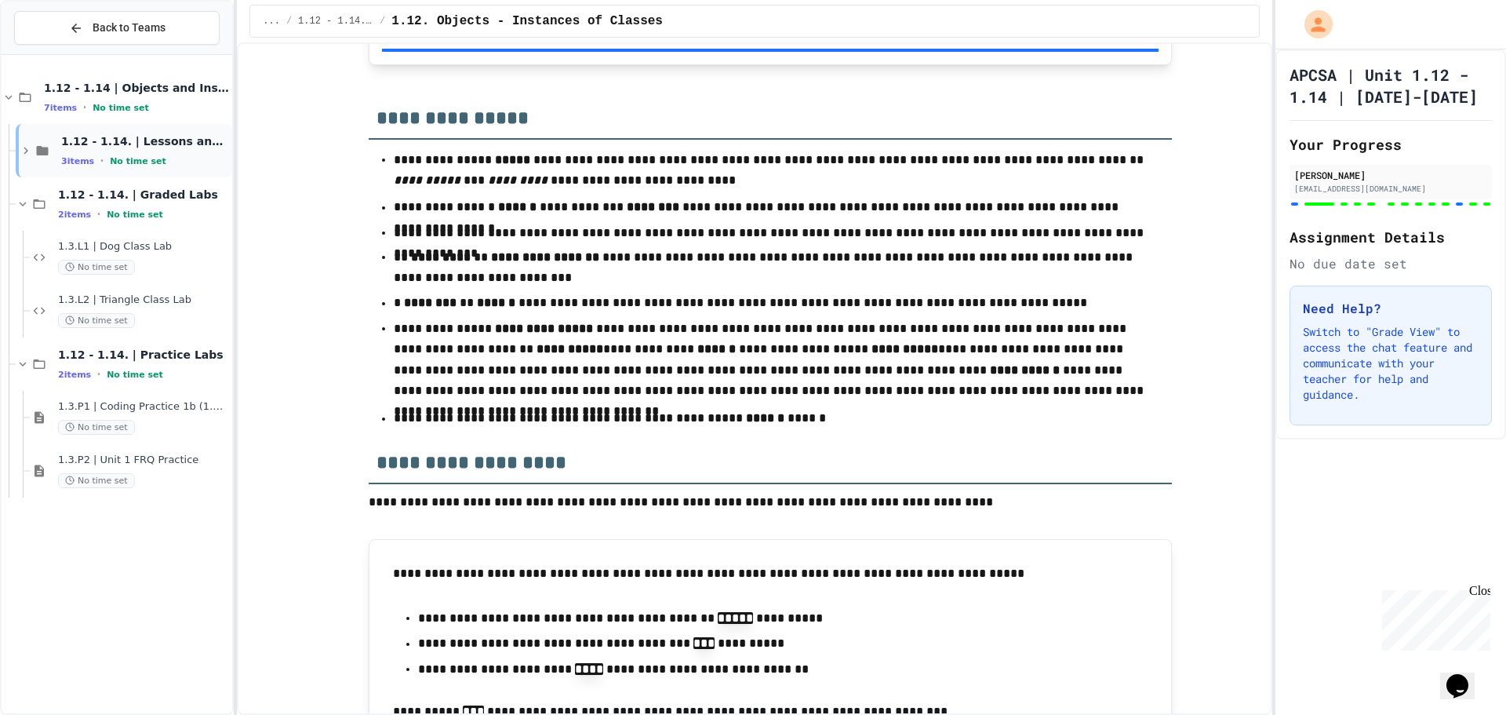
click at [85, 152] on div "1.12 - 1.14. | Lessons and Notes 3 items • No time set" at bounding box center [145, 150] width 168 height 33
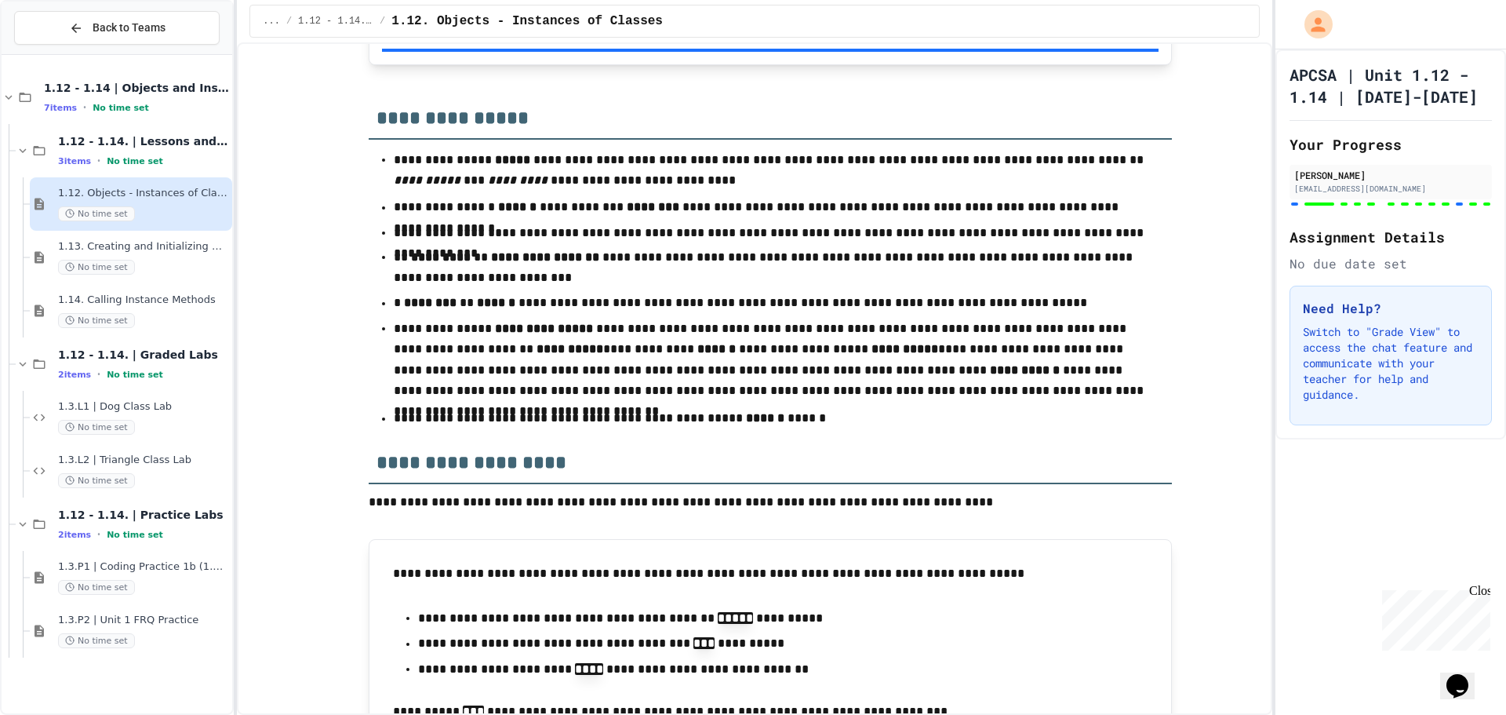
click at [130, 203] on div "1.12. Objects - Instances of Classes No time set" at bounding box center [143, 204] width 171 height 35
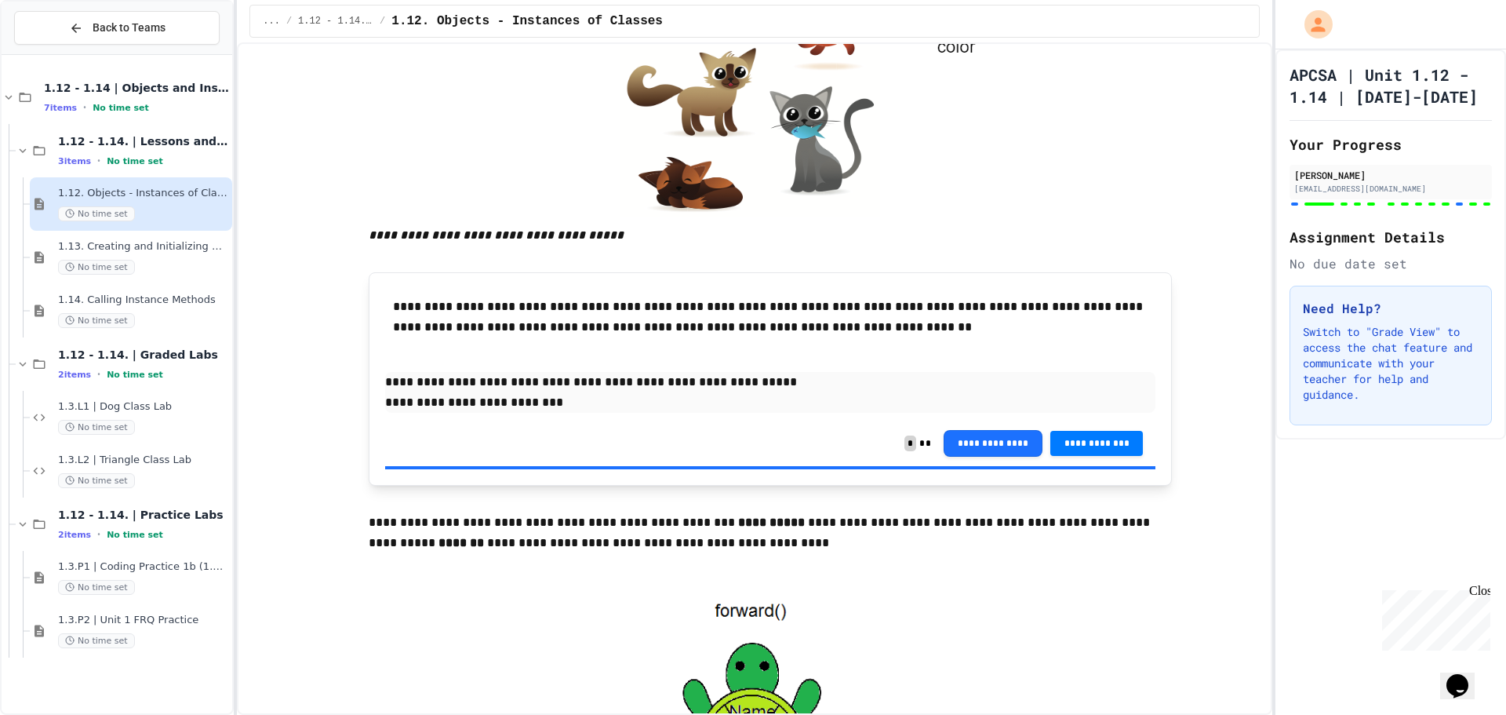
scroll to position [0, 0]
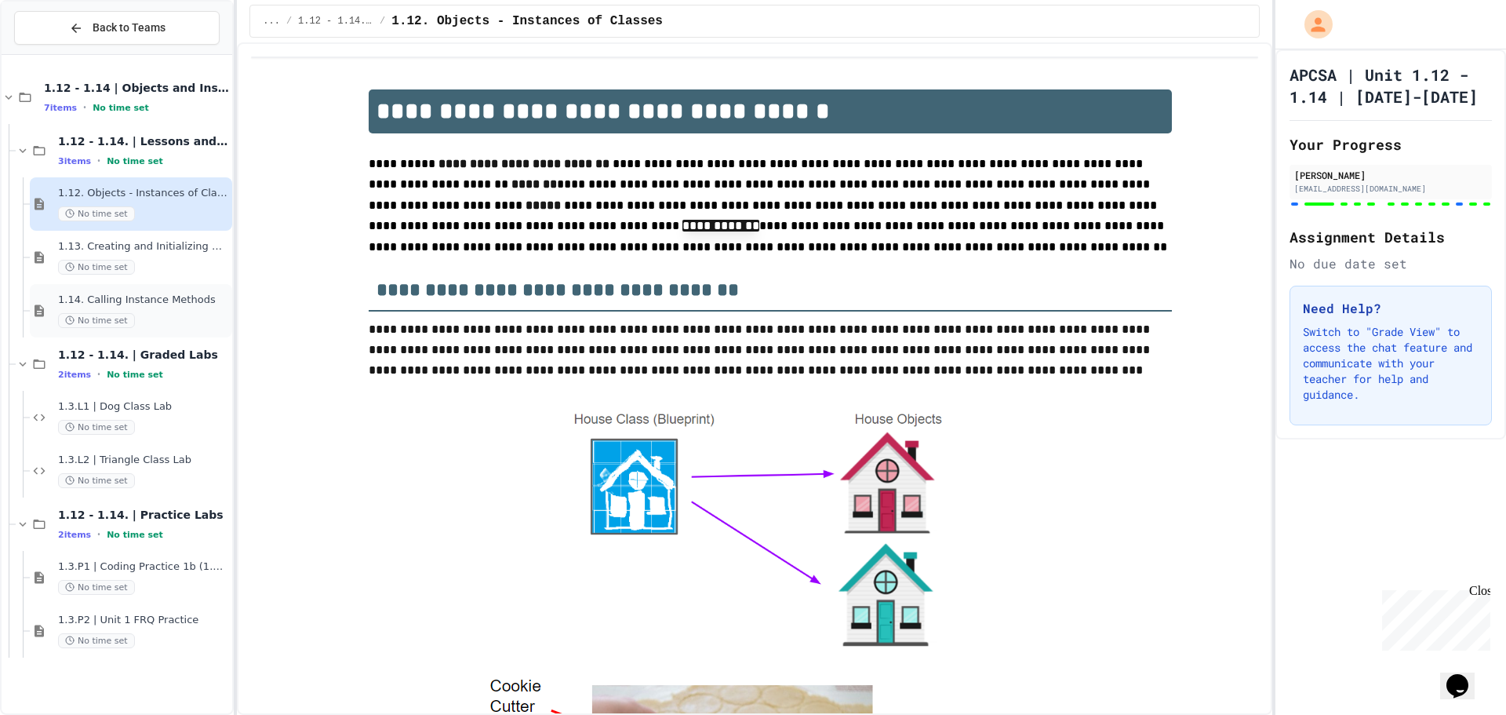
click at [209, 321] on div "No time set" at bounding box center [143, 320] width 171 height 15
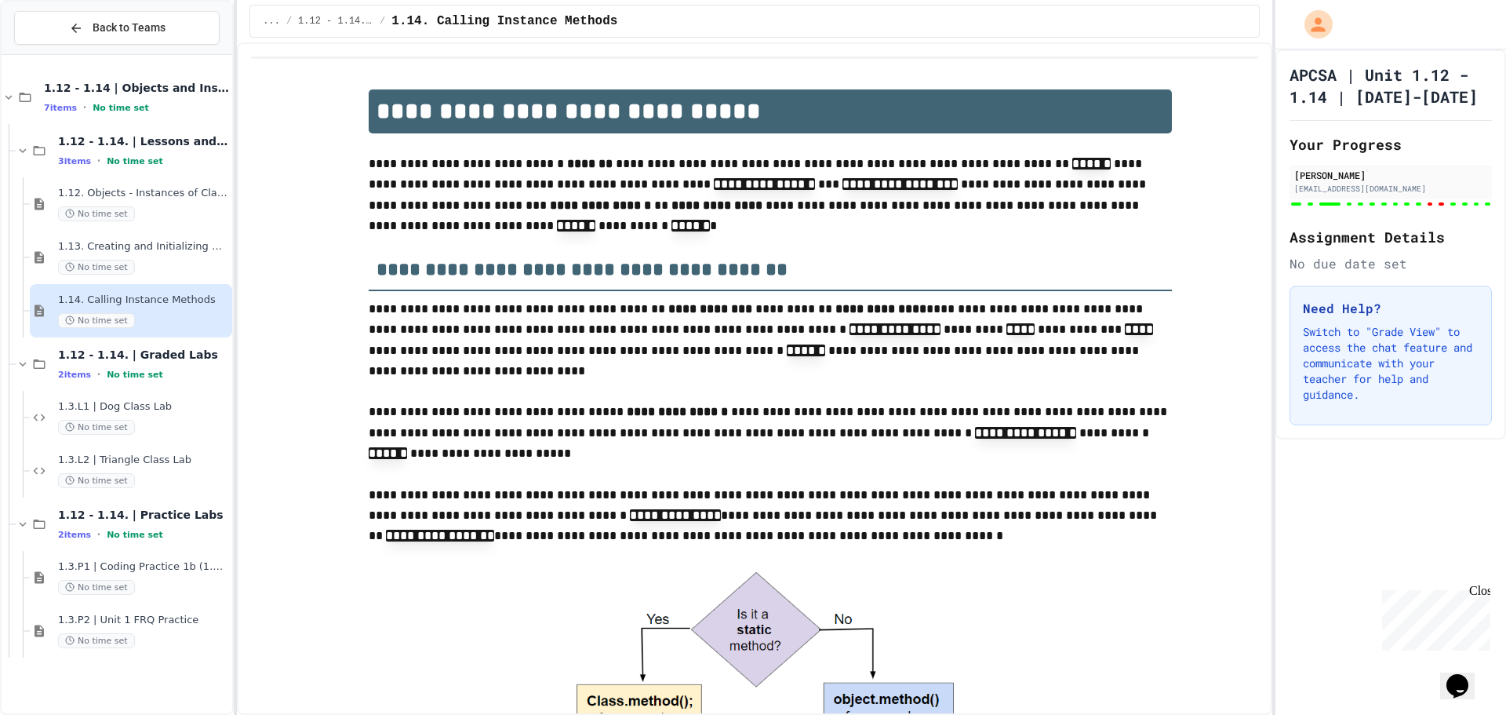
click at [175, 213] on div "No time set" at bounding box center [143, 213] width 171 height 15
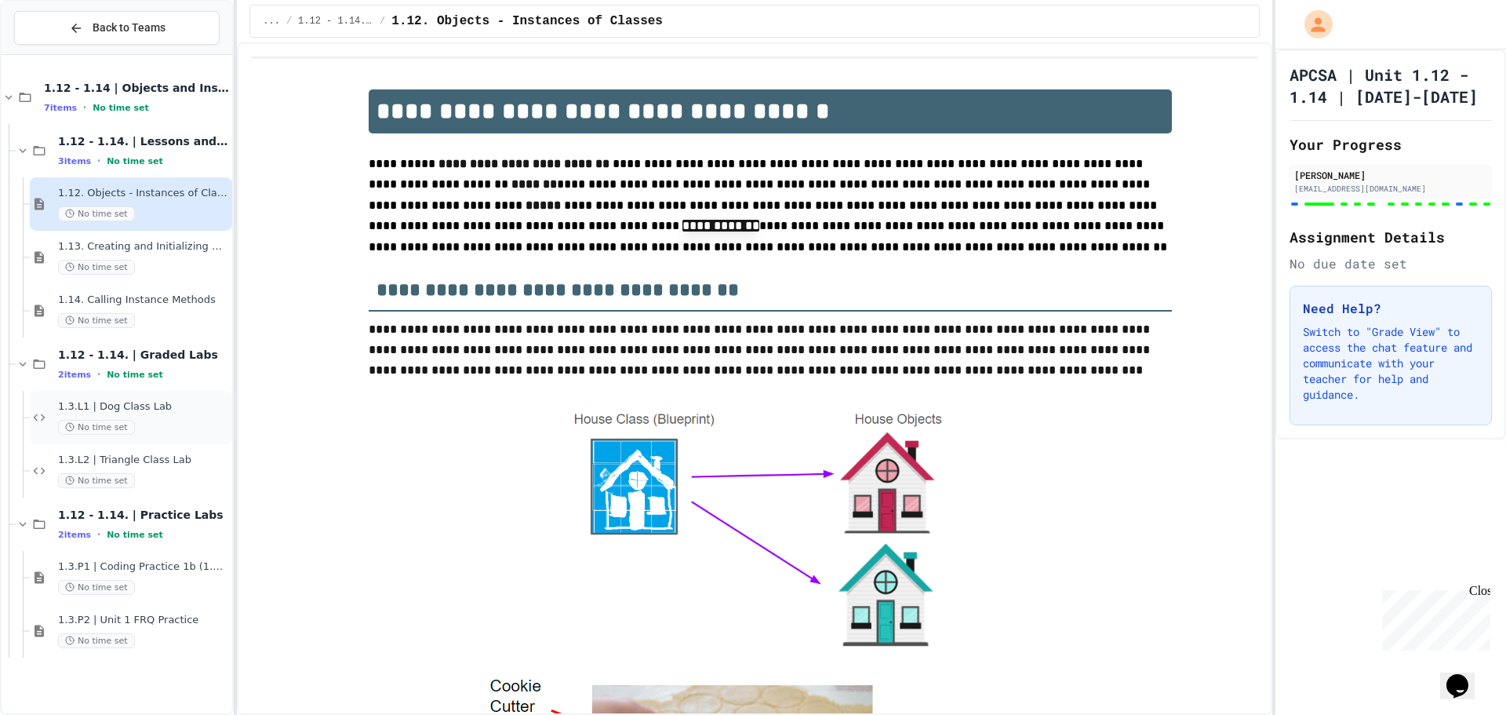
click at [158, 425] on div "No time set" at bounding box center [143, 427] width 171 height 15
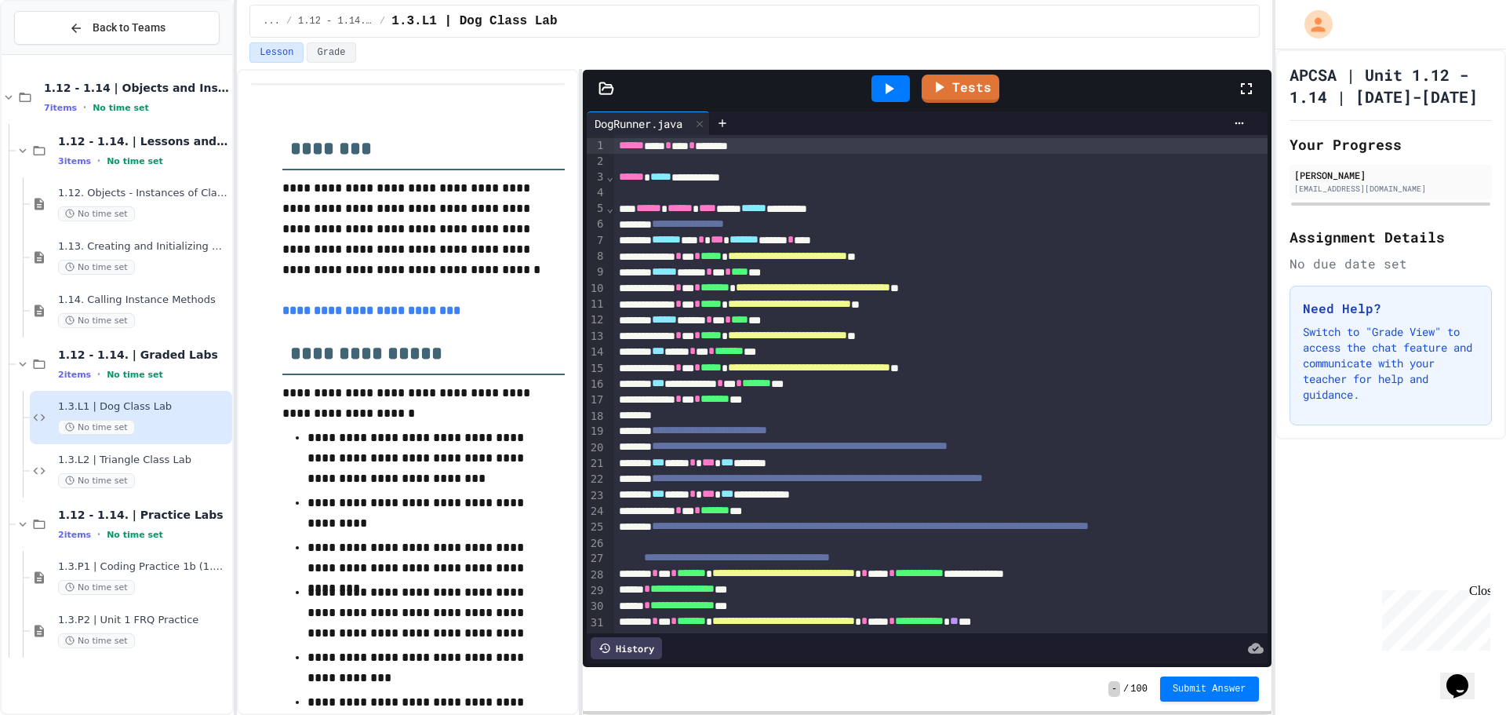
scroll to position [157, 0]
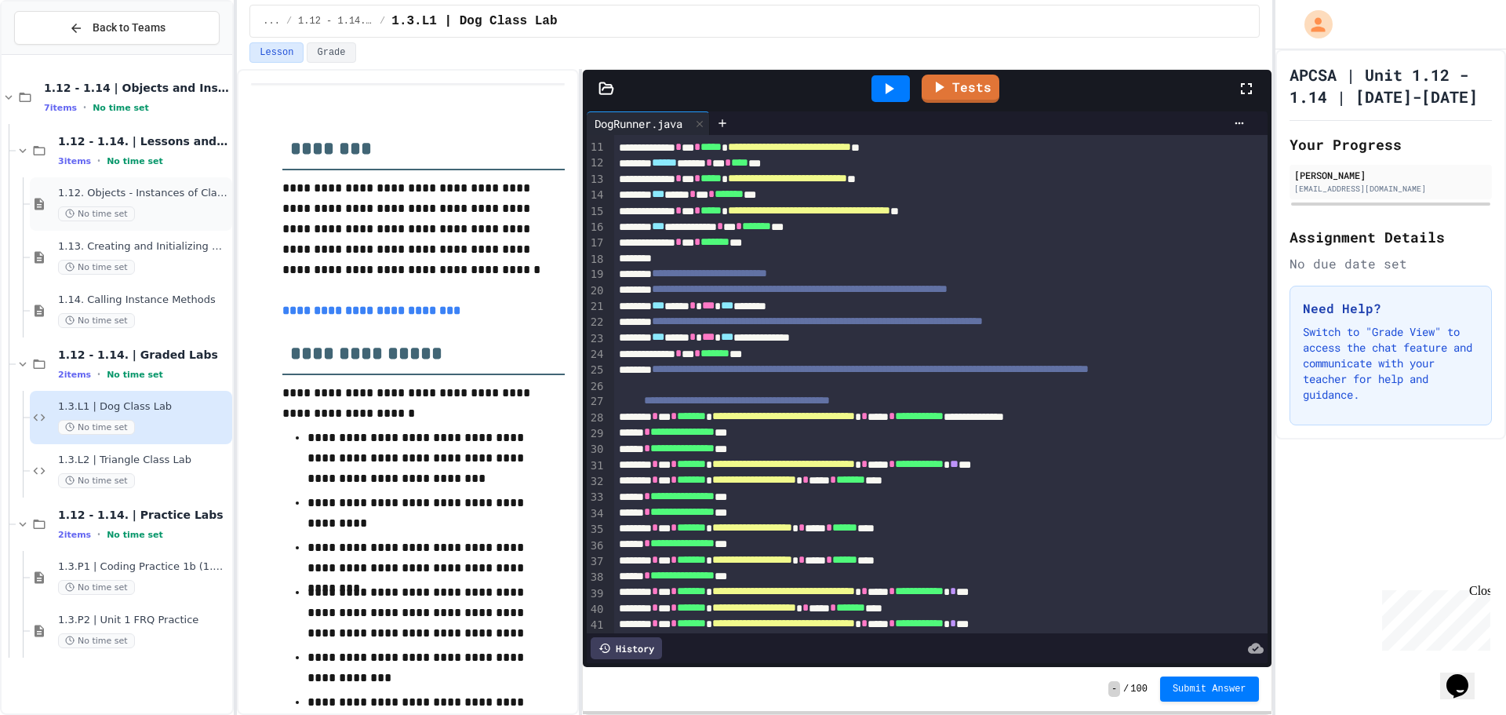
click at [78, 203] on div "1.12. Objects - Instances of Classes No time set" at bounding box center [143, 204] width 171 height 35
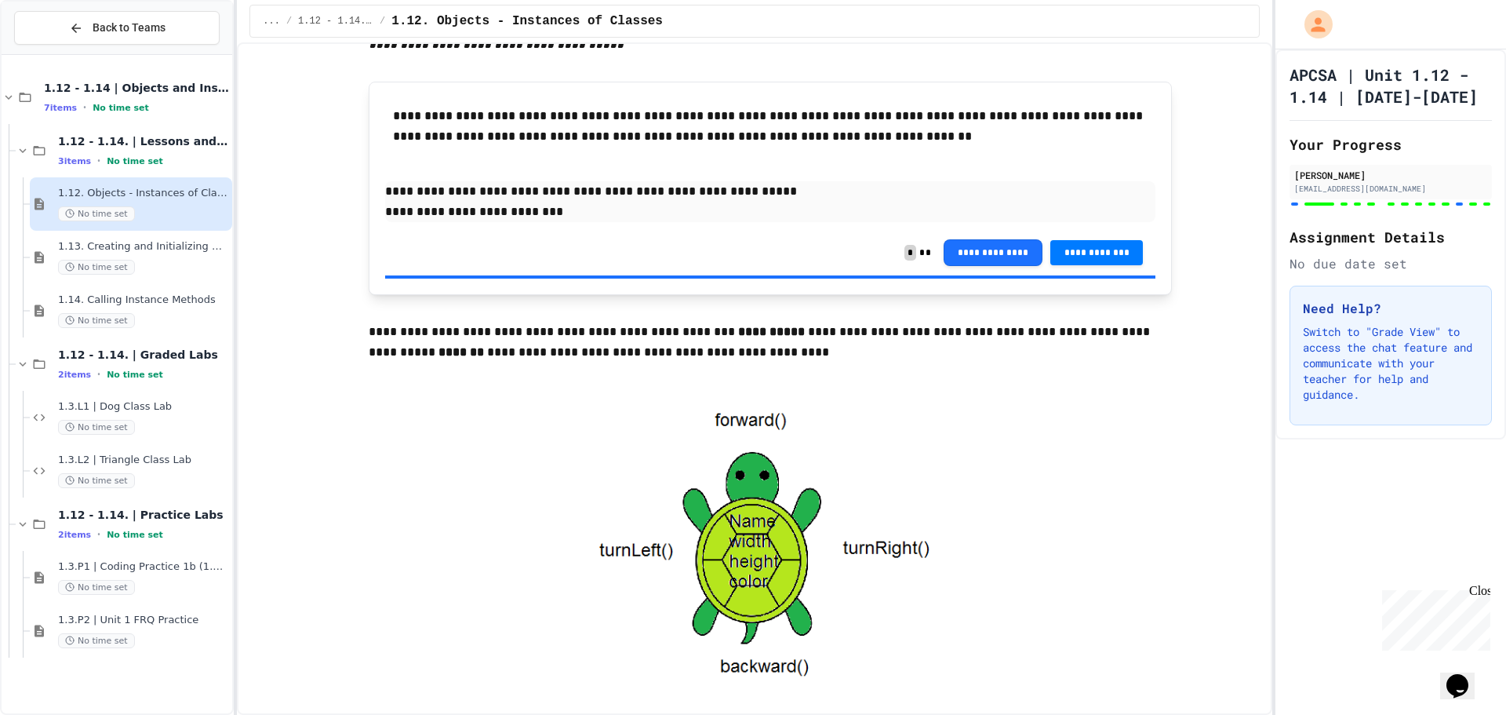
scroll to position [2903, 0]
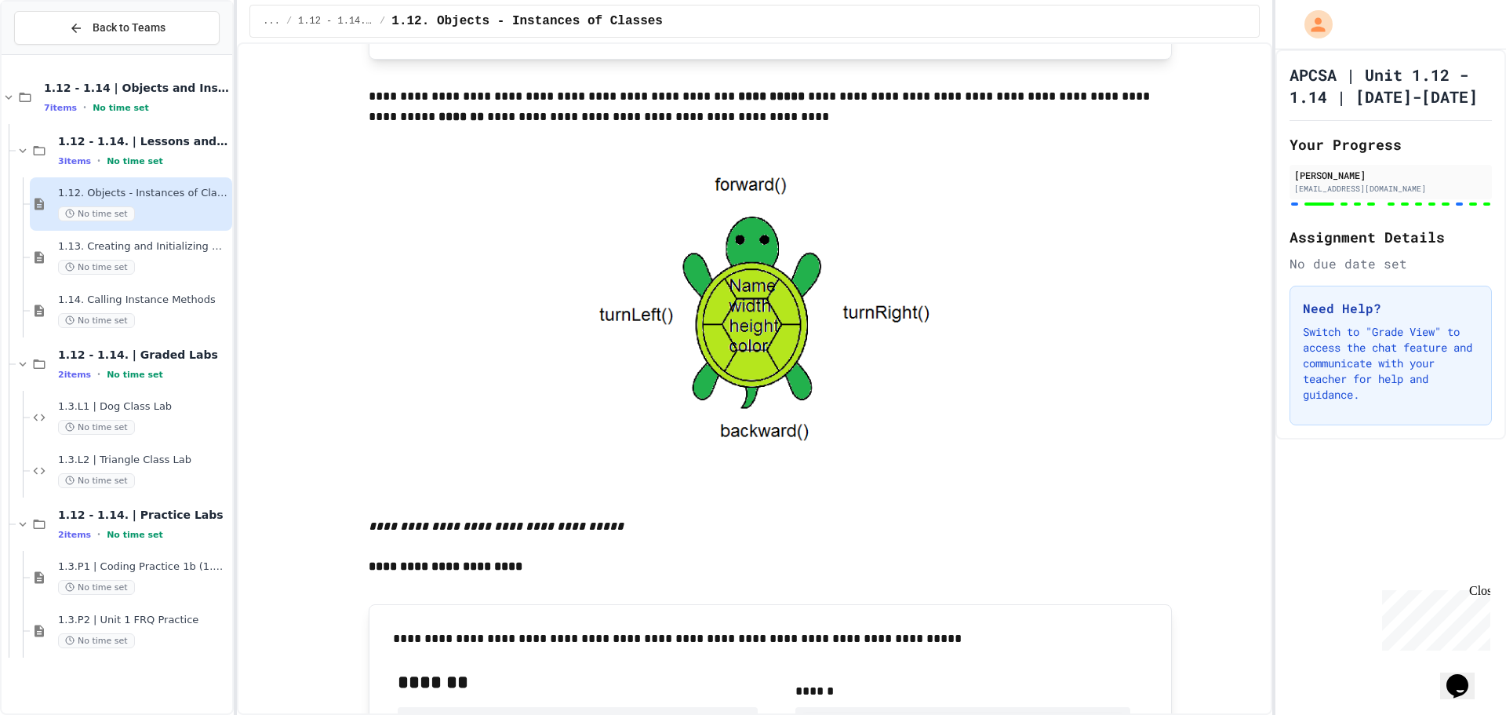
drag, startPoint x: 711, startPoint y: 306, endPoint x: 666, endPoint y: 619, distance: 316.2
drag, startPoint x: 761, startPoint y: 351, endPoint x: 377, endPoint y: 325, distance: 384.5
click at [377, 325] on div at bounding box center [770, 323] width 803 height 388
drag, startPoint x: 717, startPoint y: 204, endPoint x: 692, endPoint y: 296, distance: 95.2
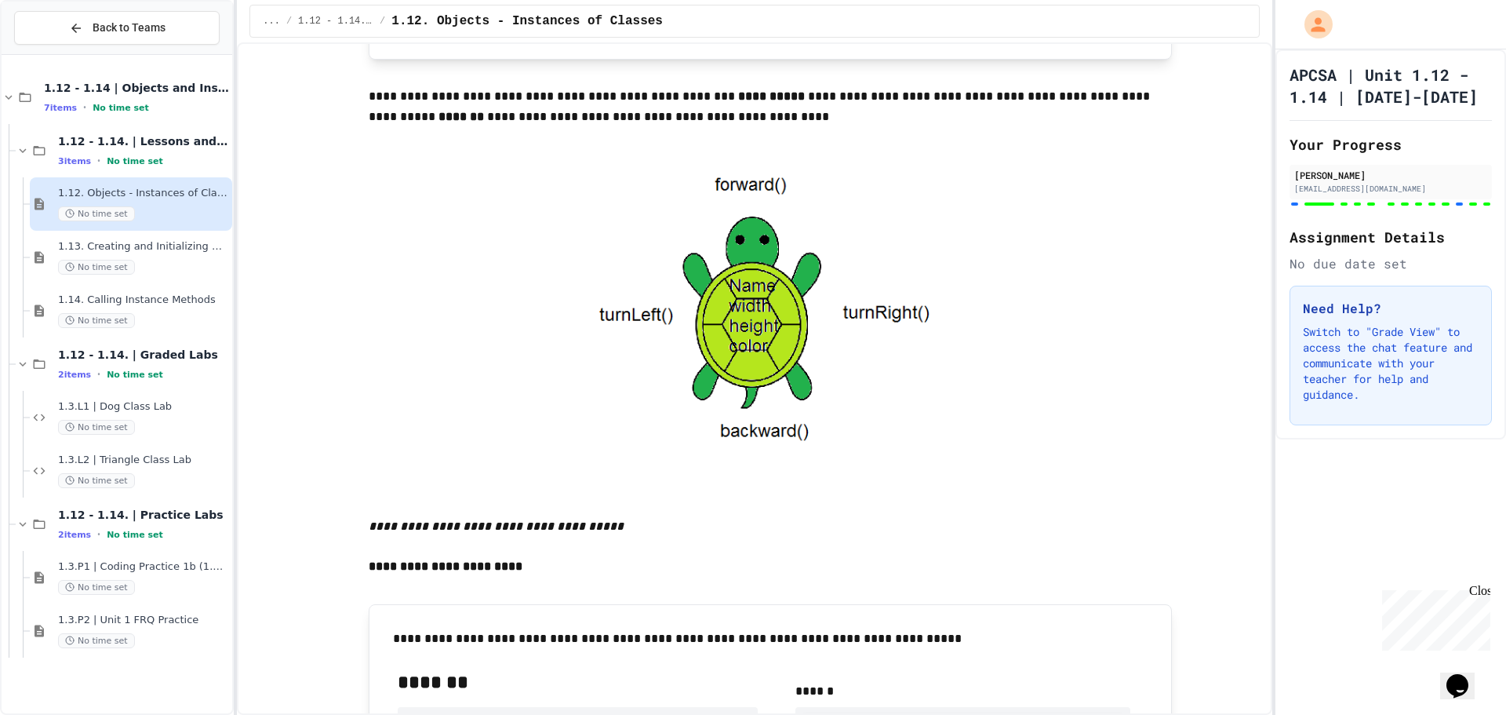
click at [692, 296] on img at bounding box center [771, 323] width 402 height 388
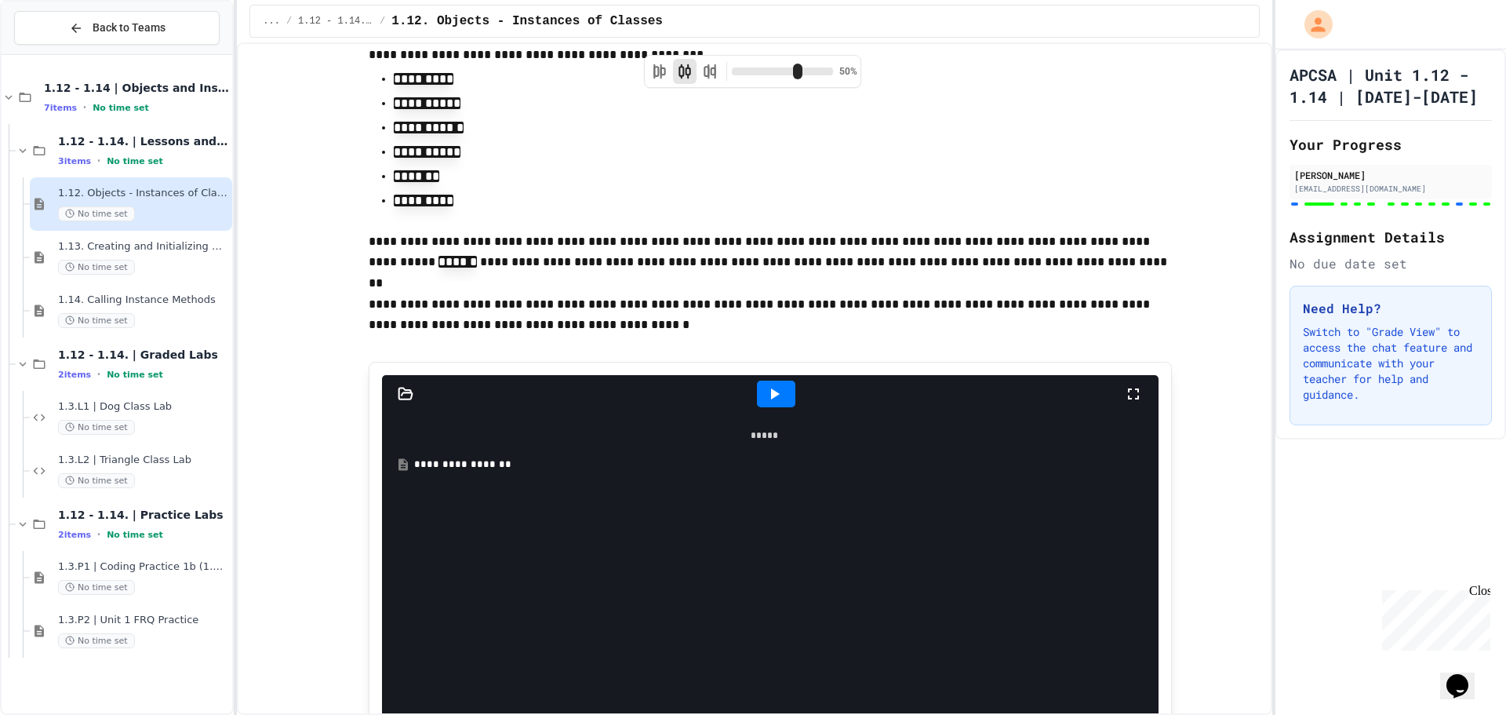
scroll to position [12429, 0]
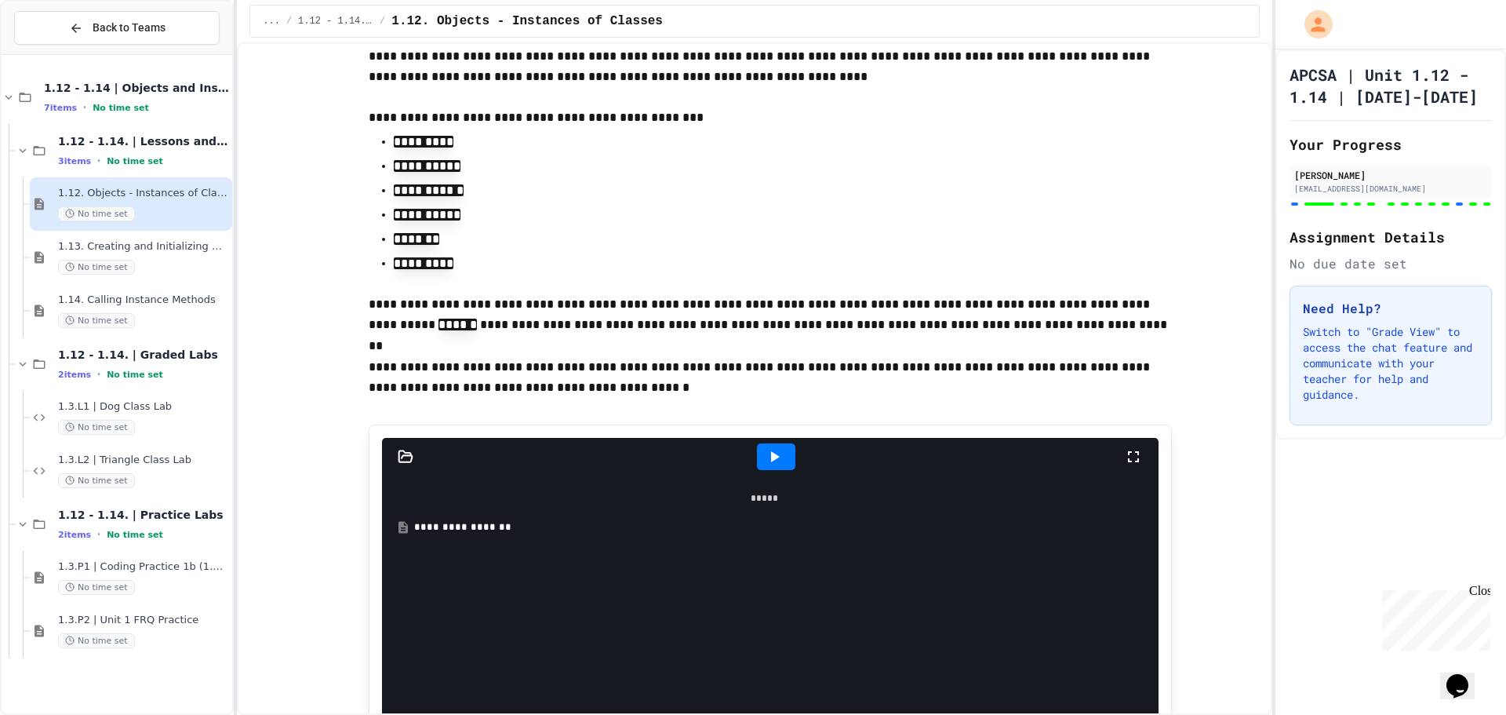
click at [756, 274] on p "*********" at bounding box center [770, 263] width 753 height 20
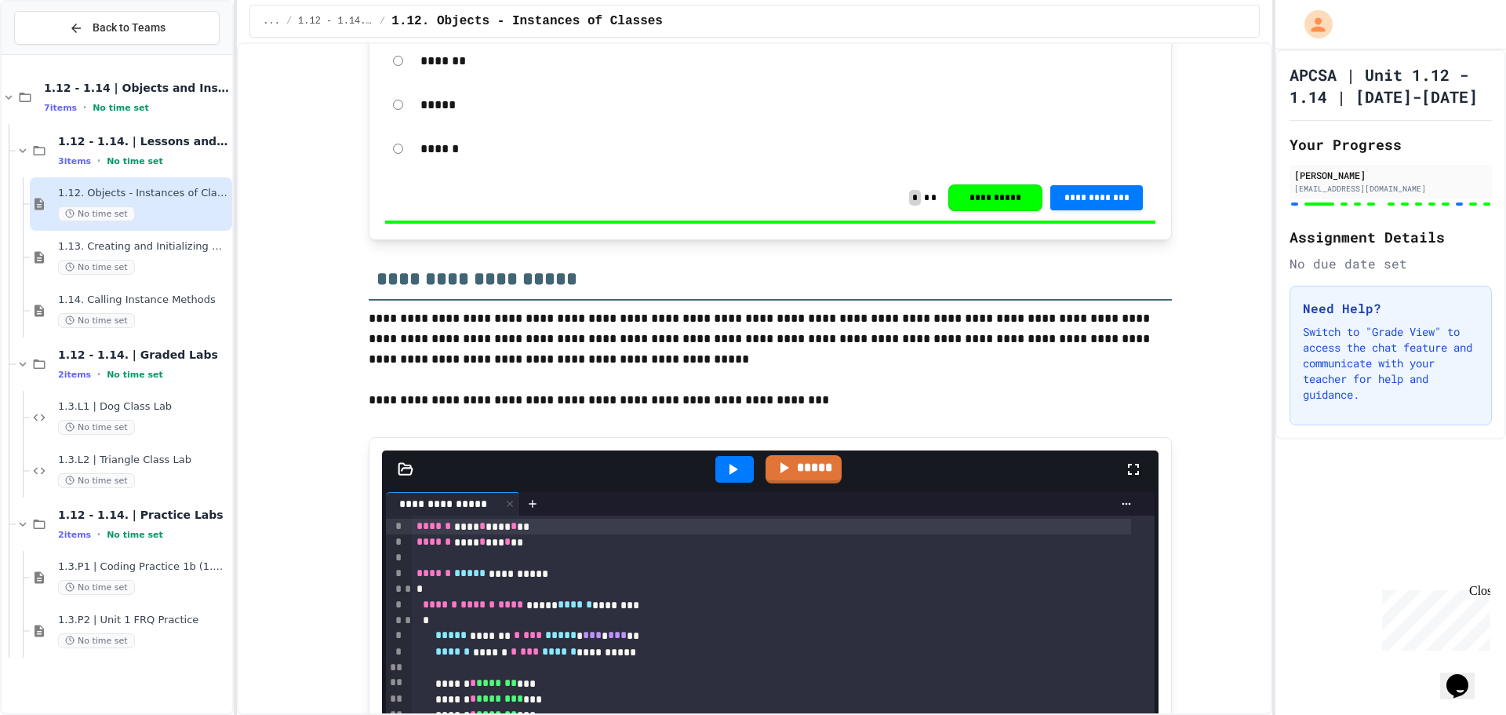
scroll to position [5087, 0]
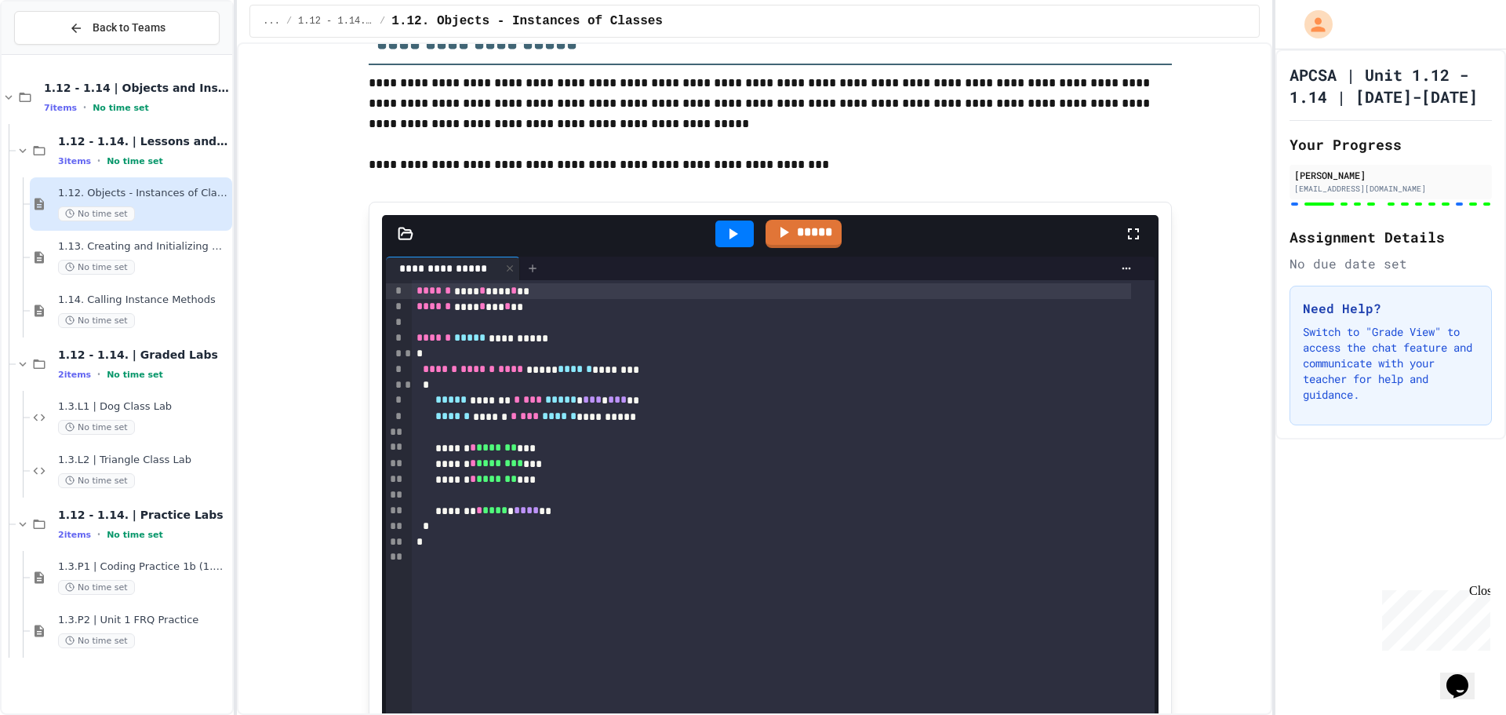
click at [526, 275] on icon at bounding box center [532, 268] width 13 height 13
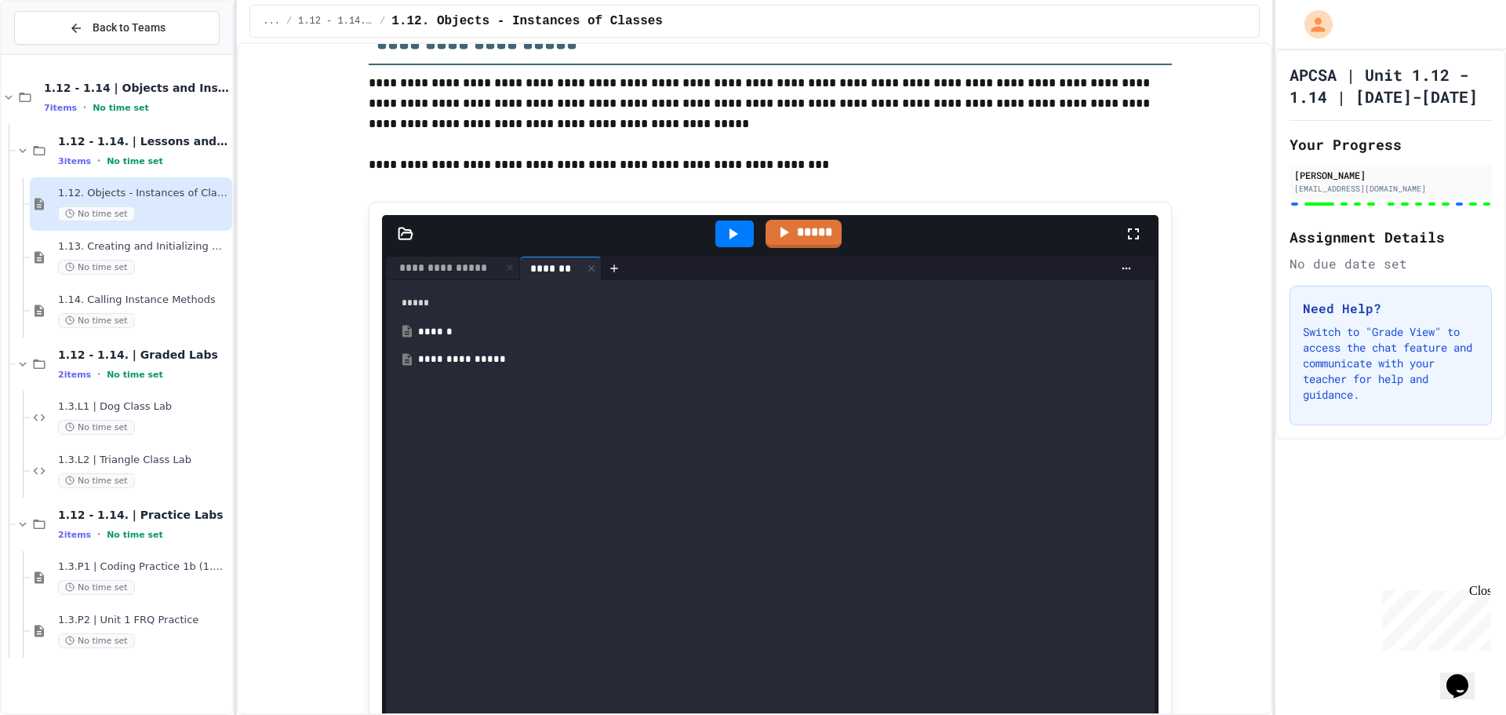
click at [508, 340] on div "******" at bounding box center [776, 332] width 716 height 16
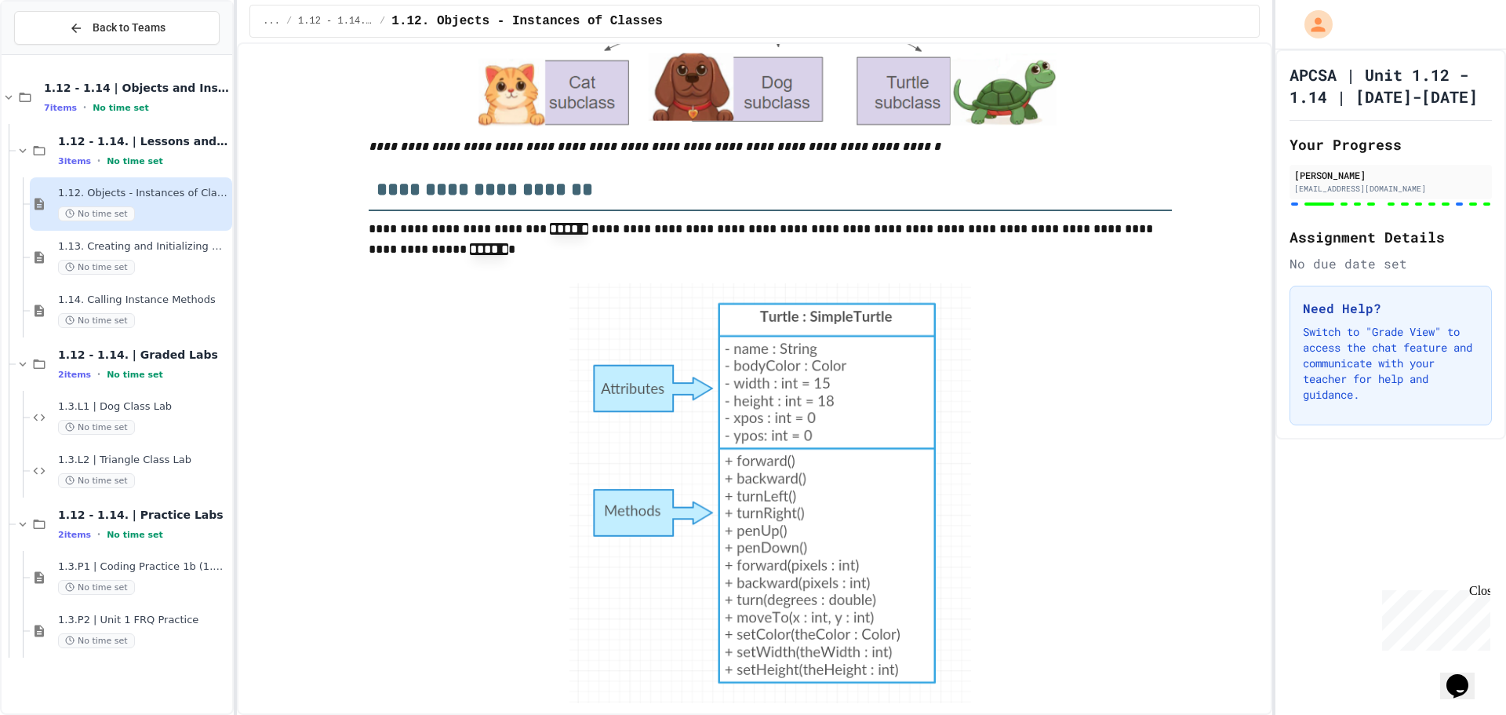
scroll to position [9088, 0]
